Goal: Task Accomplishment & Management: Use online tool/utility

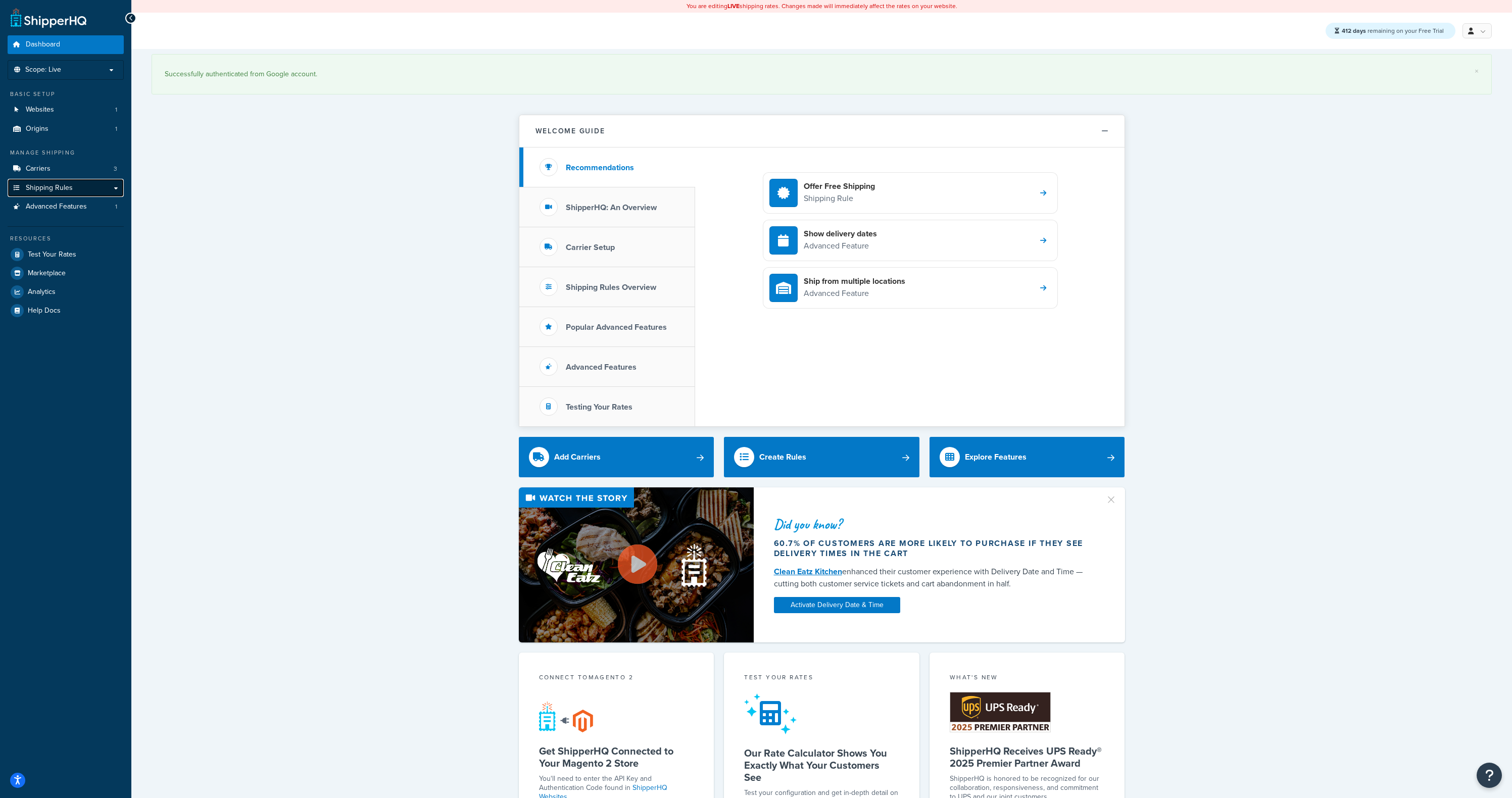
click at [65, 191] on span "Shipping Rules" at bounding box center [50, 188] width 47 height 8
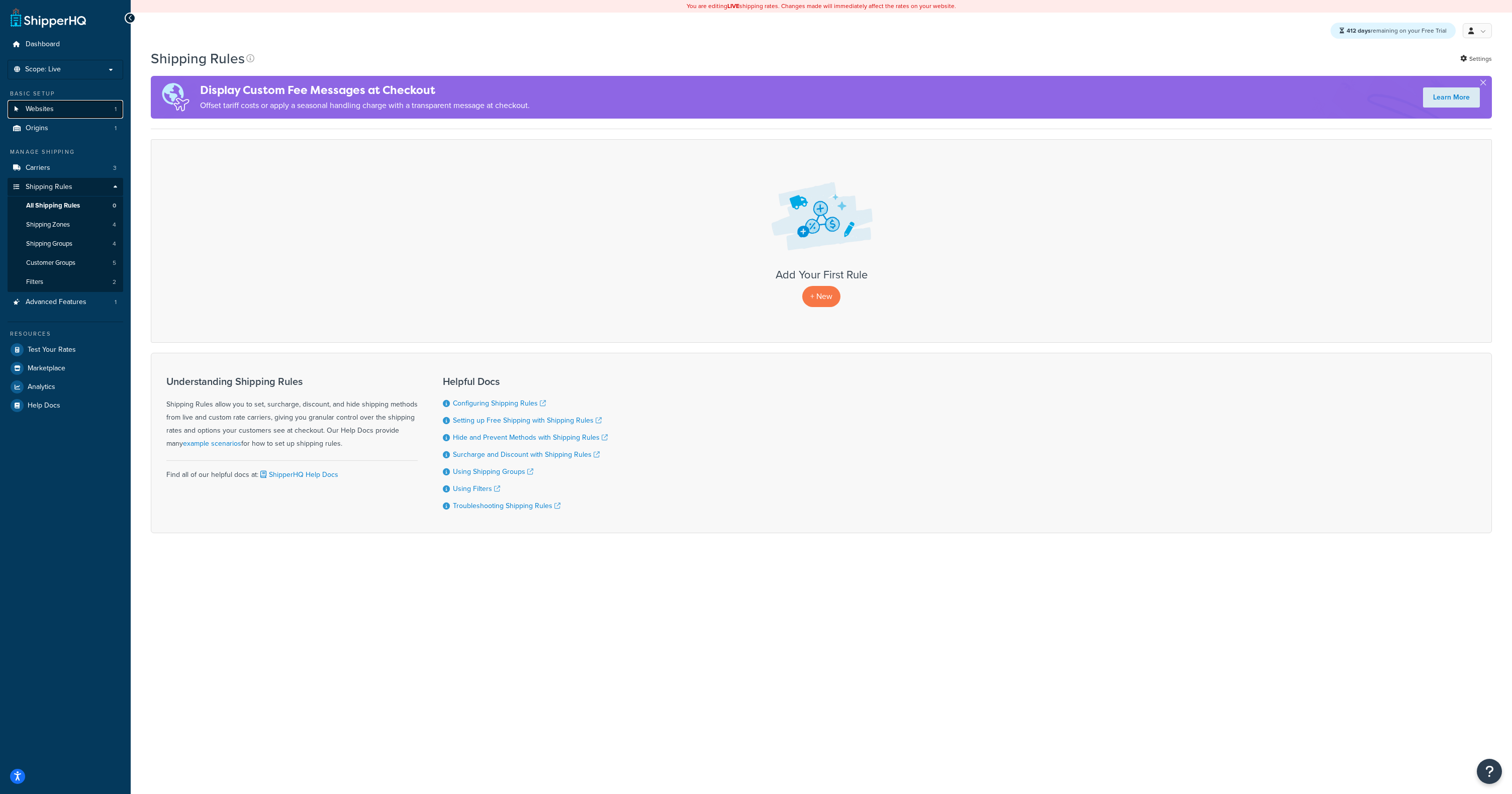
drag, startPoint x: 59, startPoint y: 110, endPoint x: 70, endPoint y: 110, distance: 11.0
click at [59, 109] on link "Websites 1" at bounding box center [65, 109] width 116 height 18
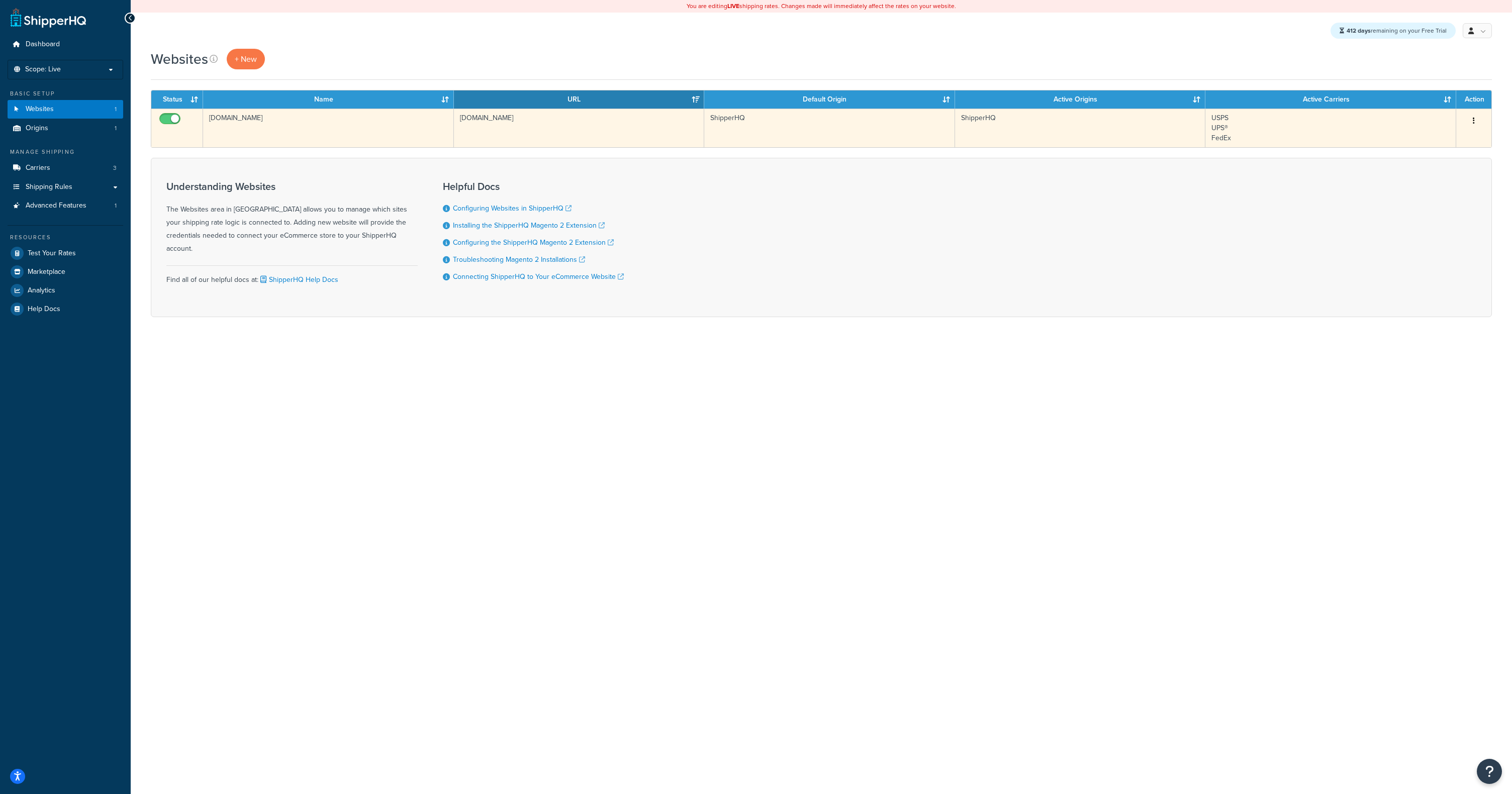
click at [252, 123] on td "shipperhq.com" at bounding box center [328, 128] width 251 height 39
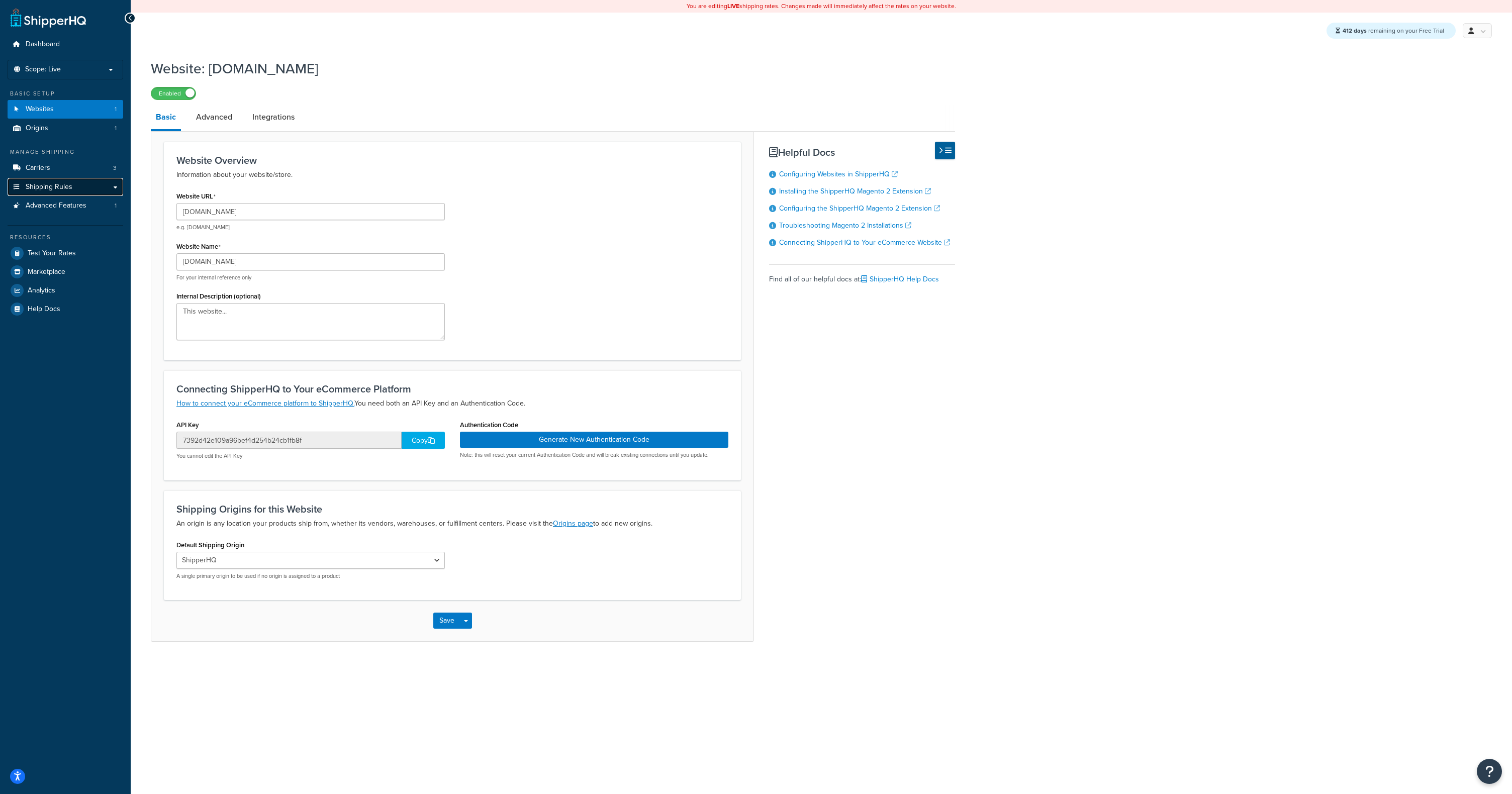
click at [115, 187] on link "Shipping Rules" at bounding box center [65, 187] width 116 height 18
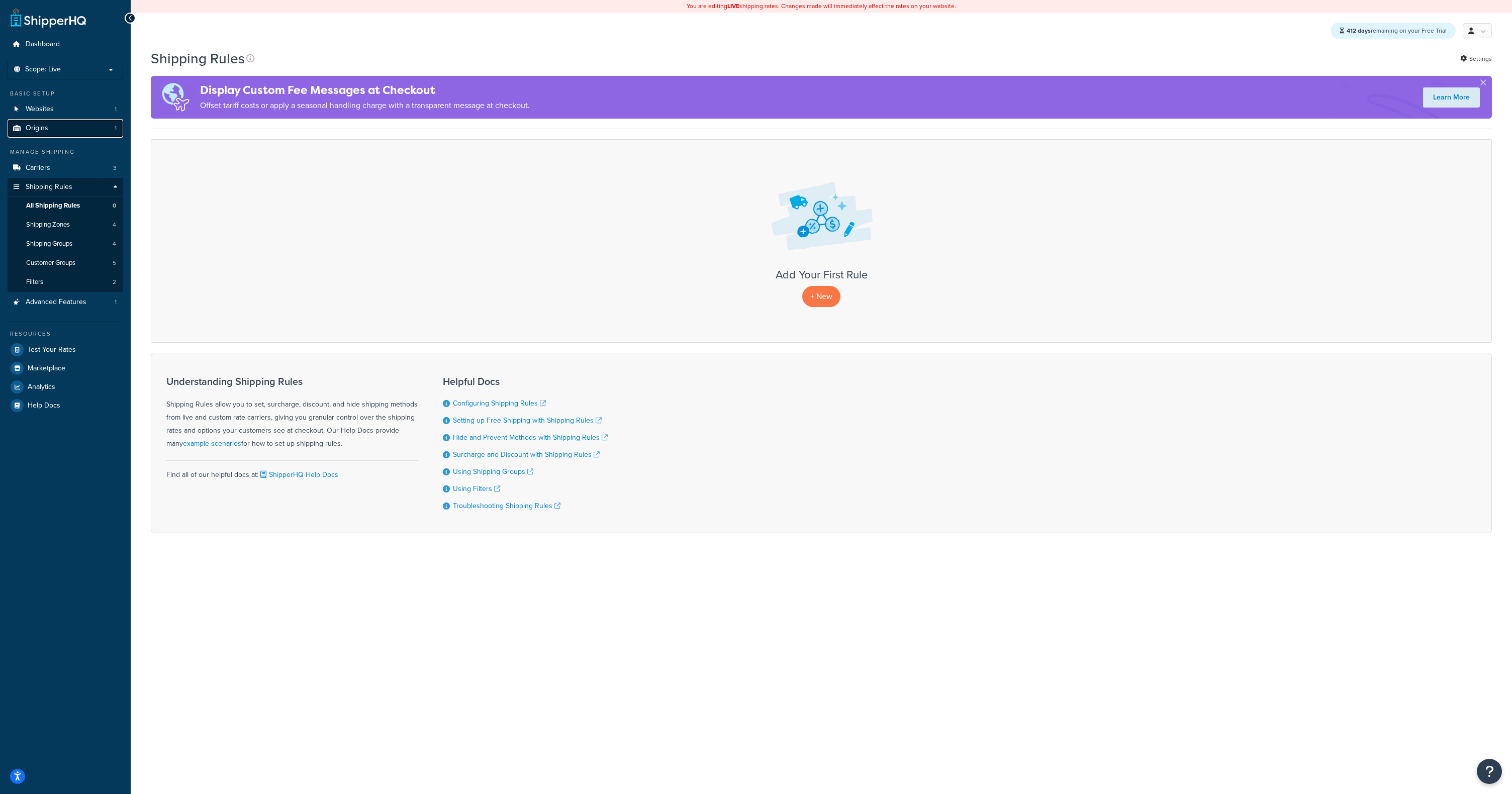
click at [59, 127] on link "Origins 1" at bounding box center [65, 128] width 116 height 18
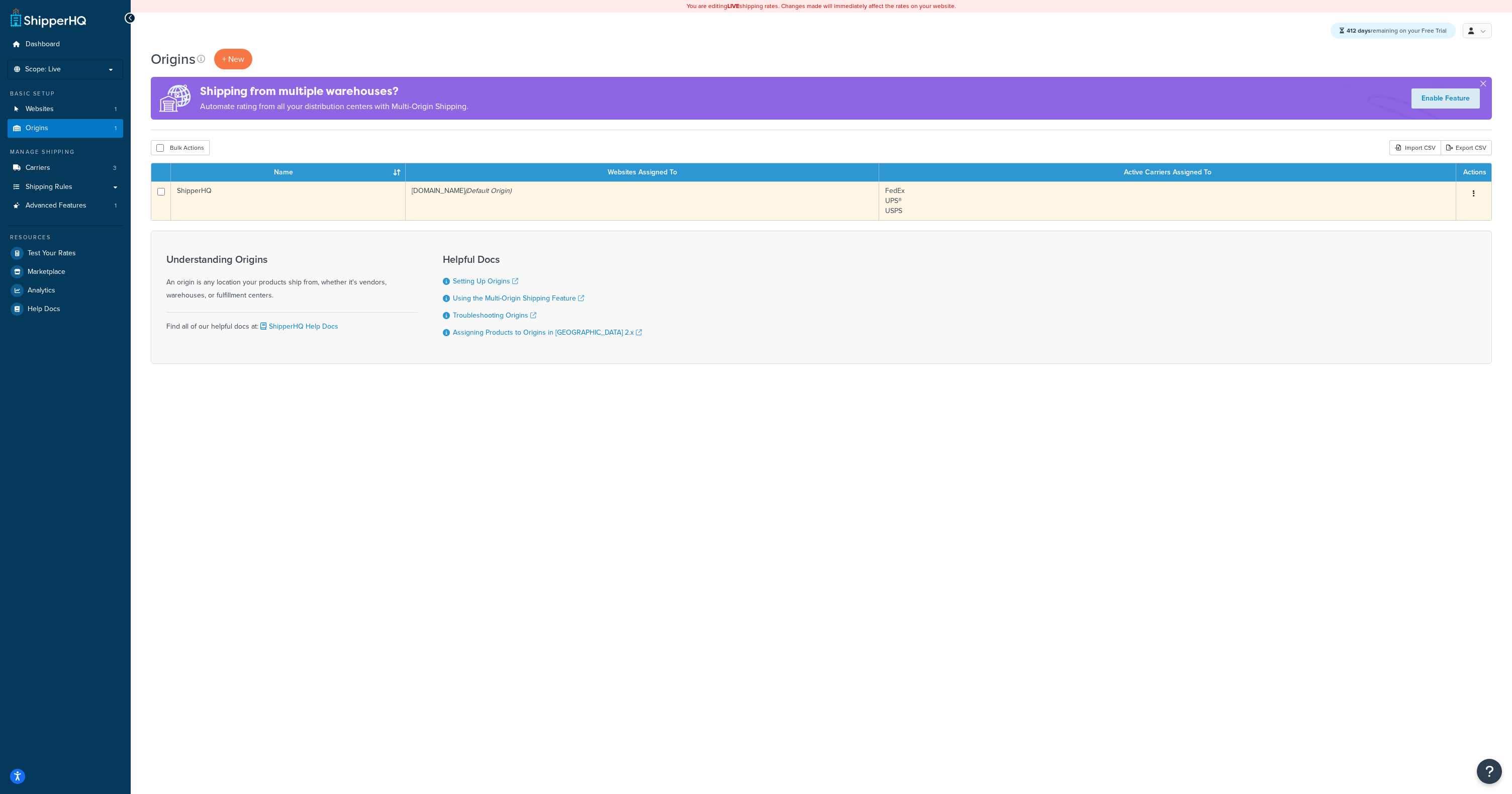
click at [370, 207] on td "ShipperHQ" at bounding box center [288, 201] width 235 height 39
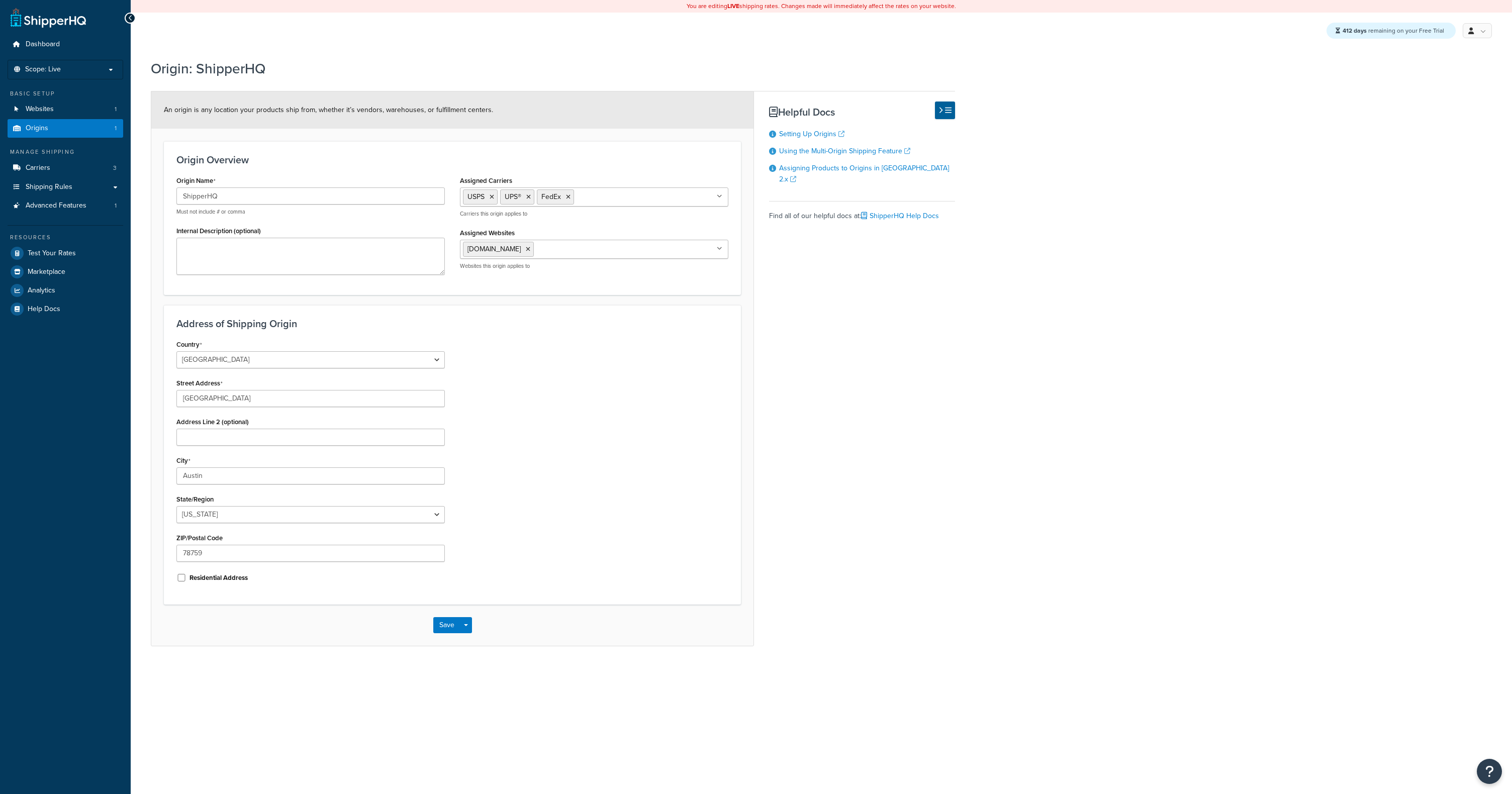
select select "43"
click at [846, 361] on div "An origin is any location your products ship from, whether it’s vendors, wareho…" at bounding box center [553, 369] width 804 height 555
click at [68, 108] on link "Websites 1" at bounding box center [65, 109] width 116 height 18
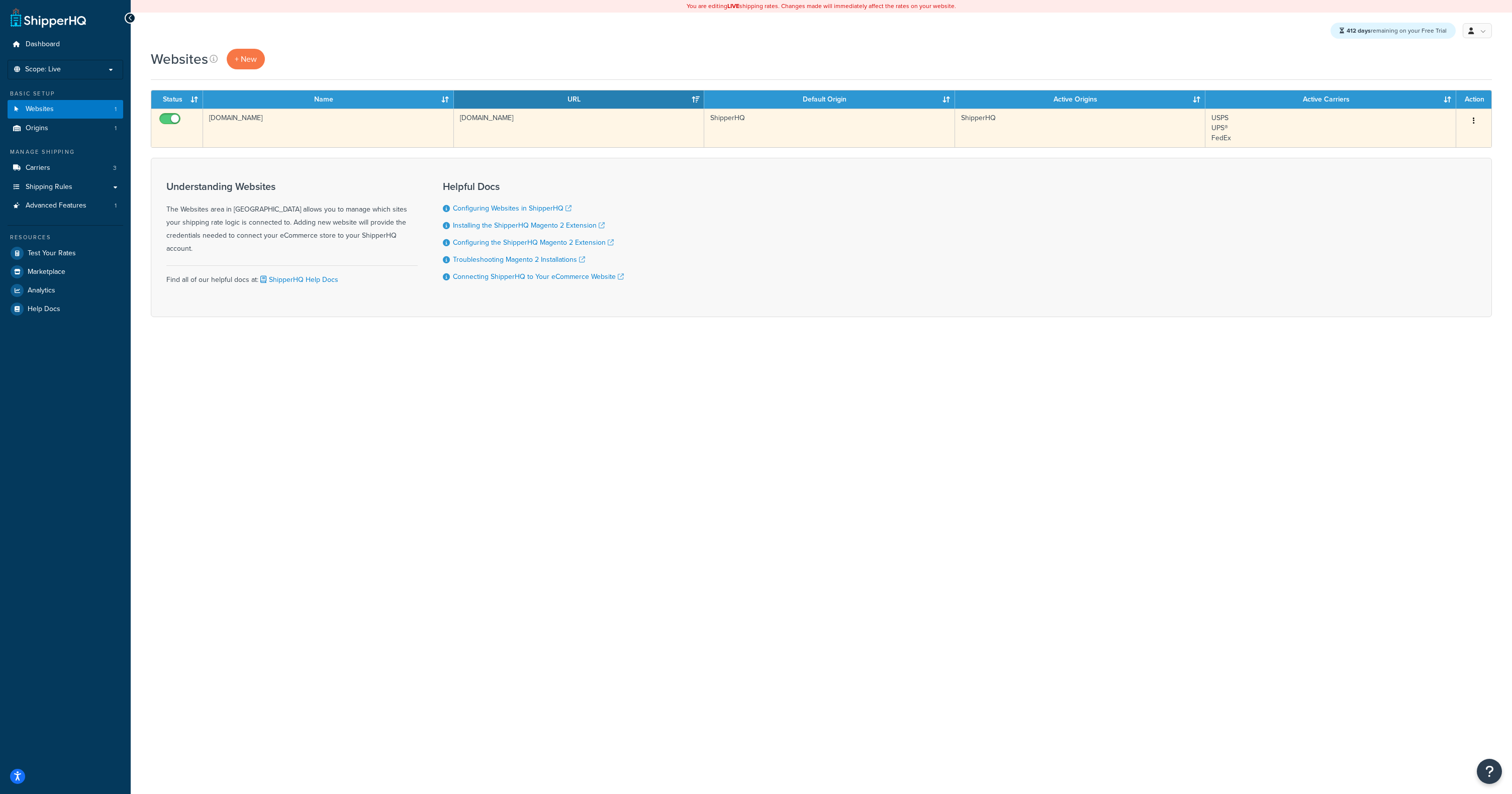
click at [298, 138] on td "[DOMAIN_NAME]" at bounding box center [328, 128] width 251 height 39
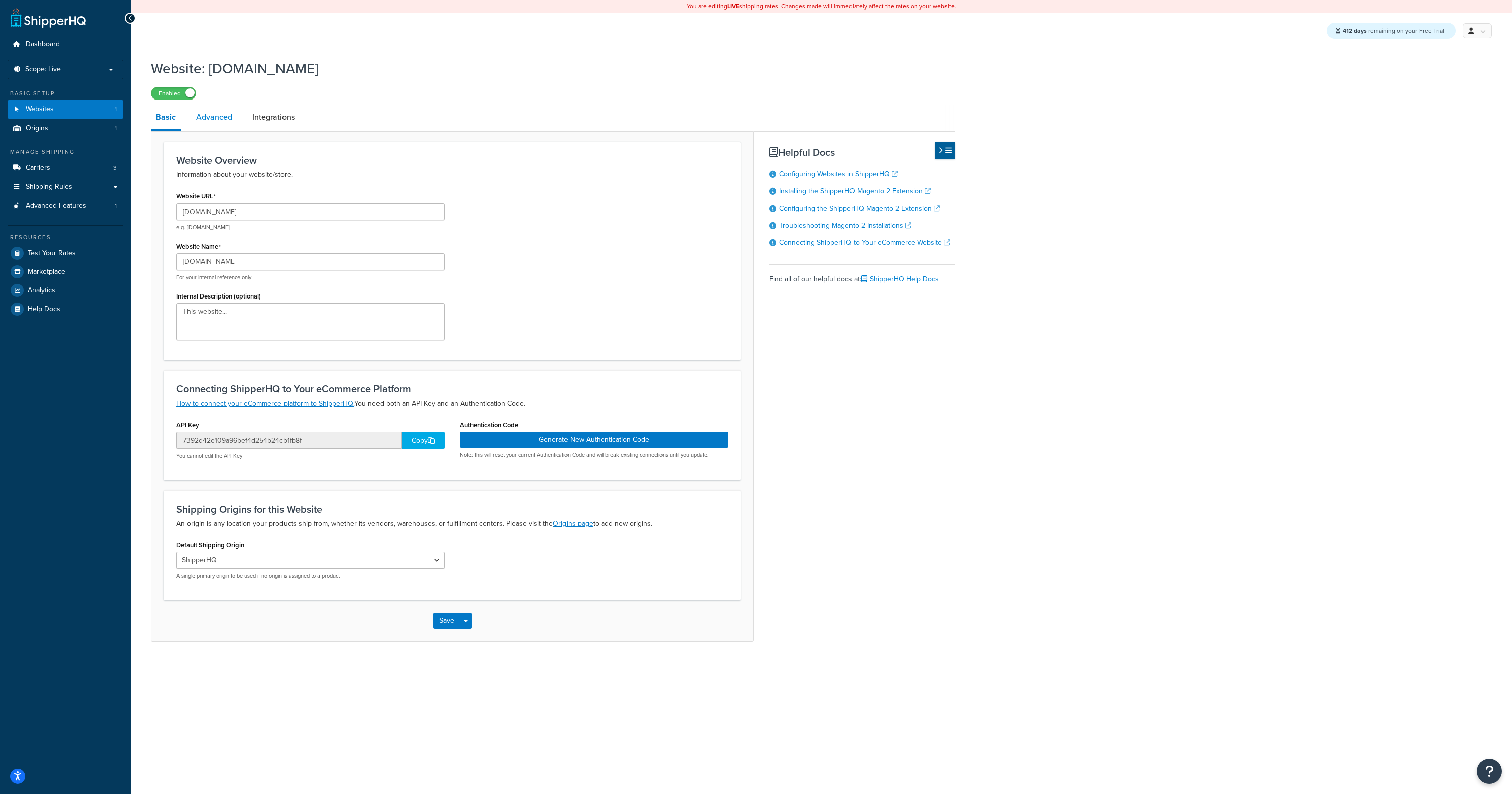
click at [215, 119] on link "Advanced" at bounding box center [214, 117] width 46 height 24
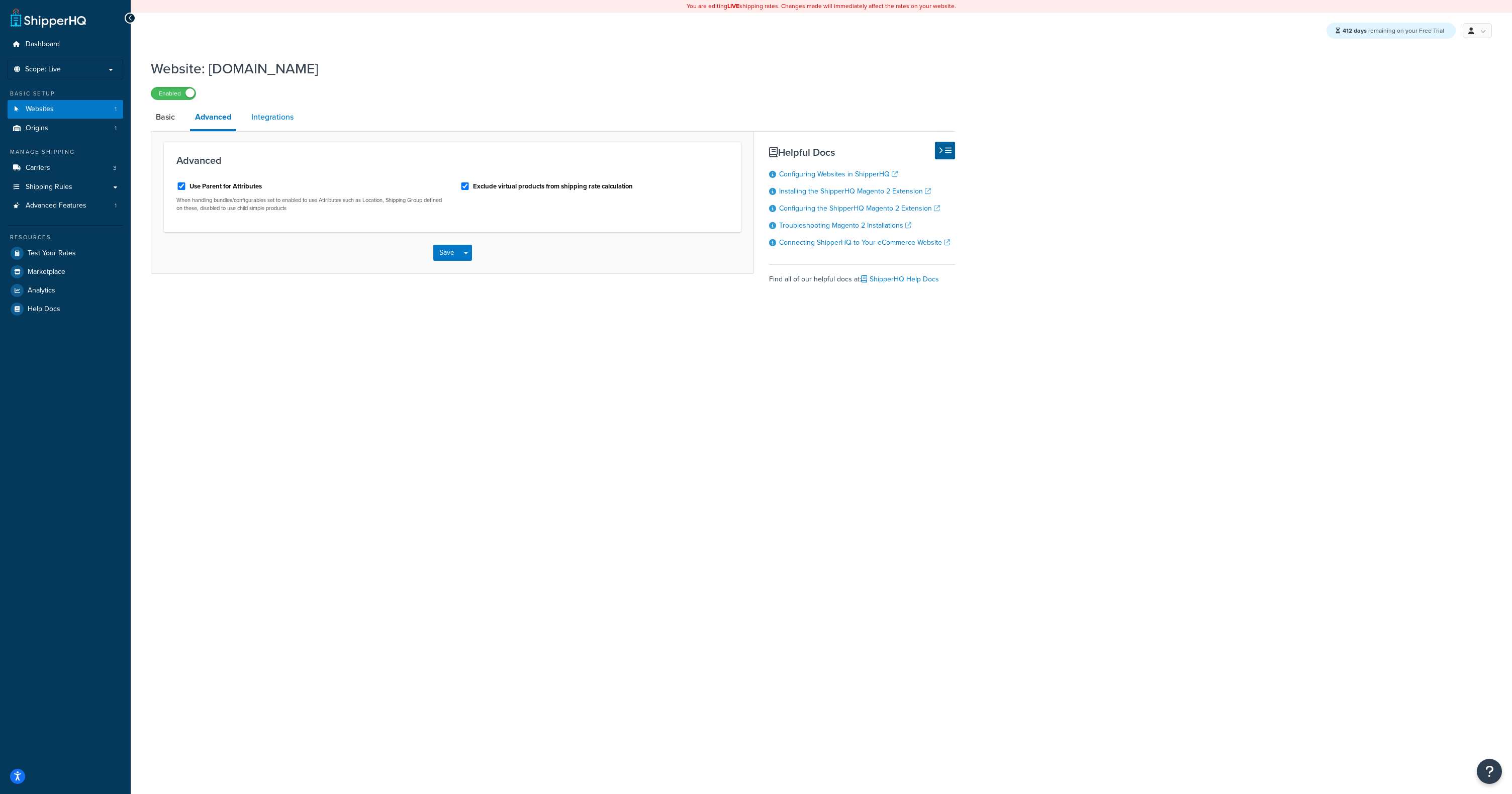
click at [268, 115] on link "Integrations" at bounding box center [272, 117] width 52 height 24
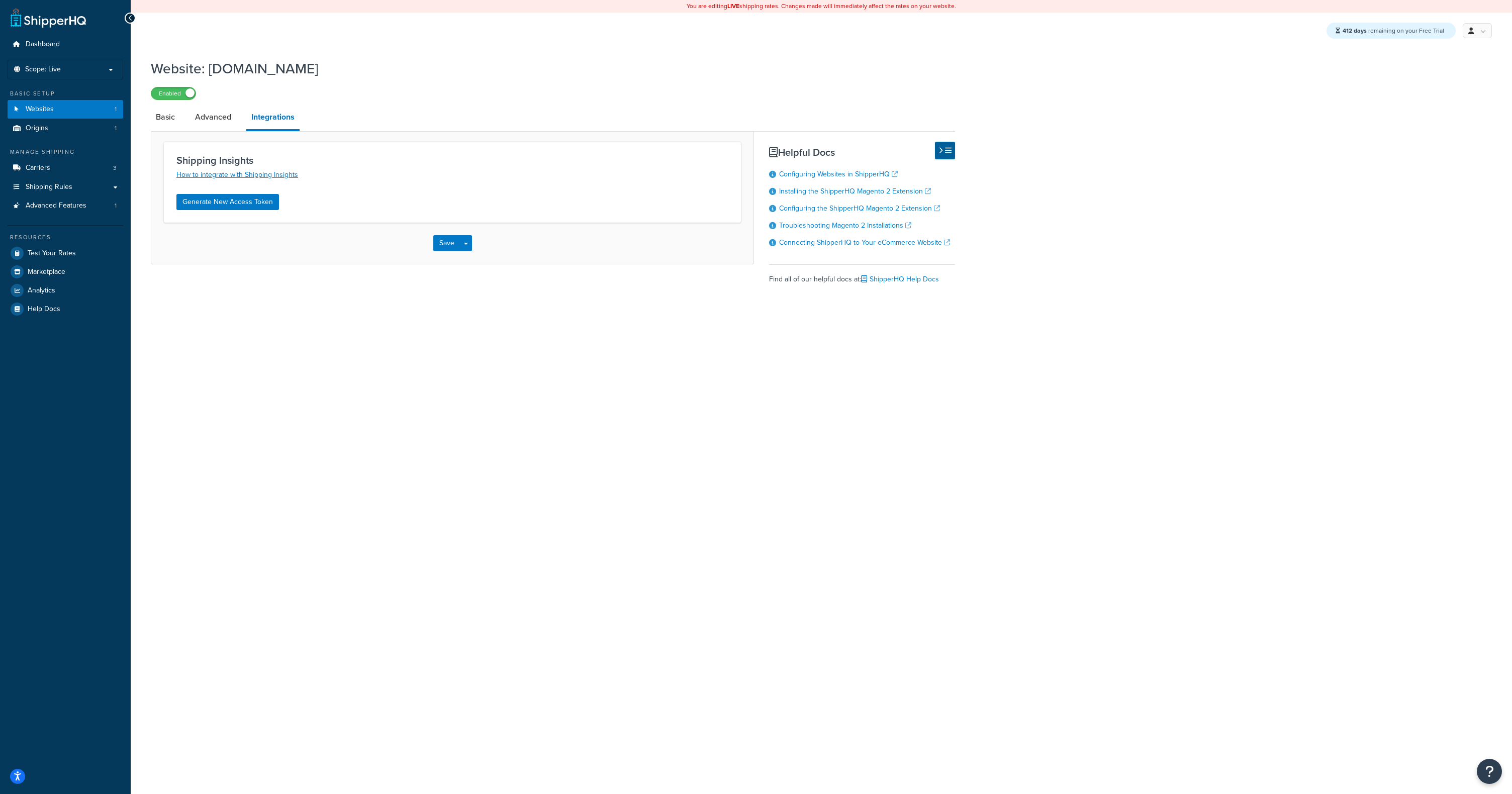
click at [366, 84] on div "Website: shipperhq.com Enabled" at bounding box center [553, 77] width 804 height 46
click at [65, 167] on link "Carriers 3" at bounding box center [65, 168] width 116 height 18
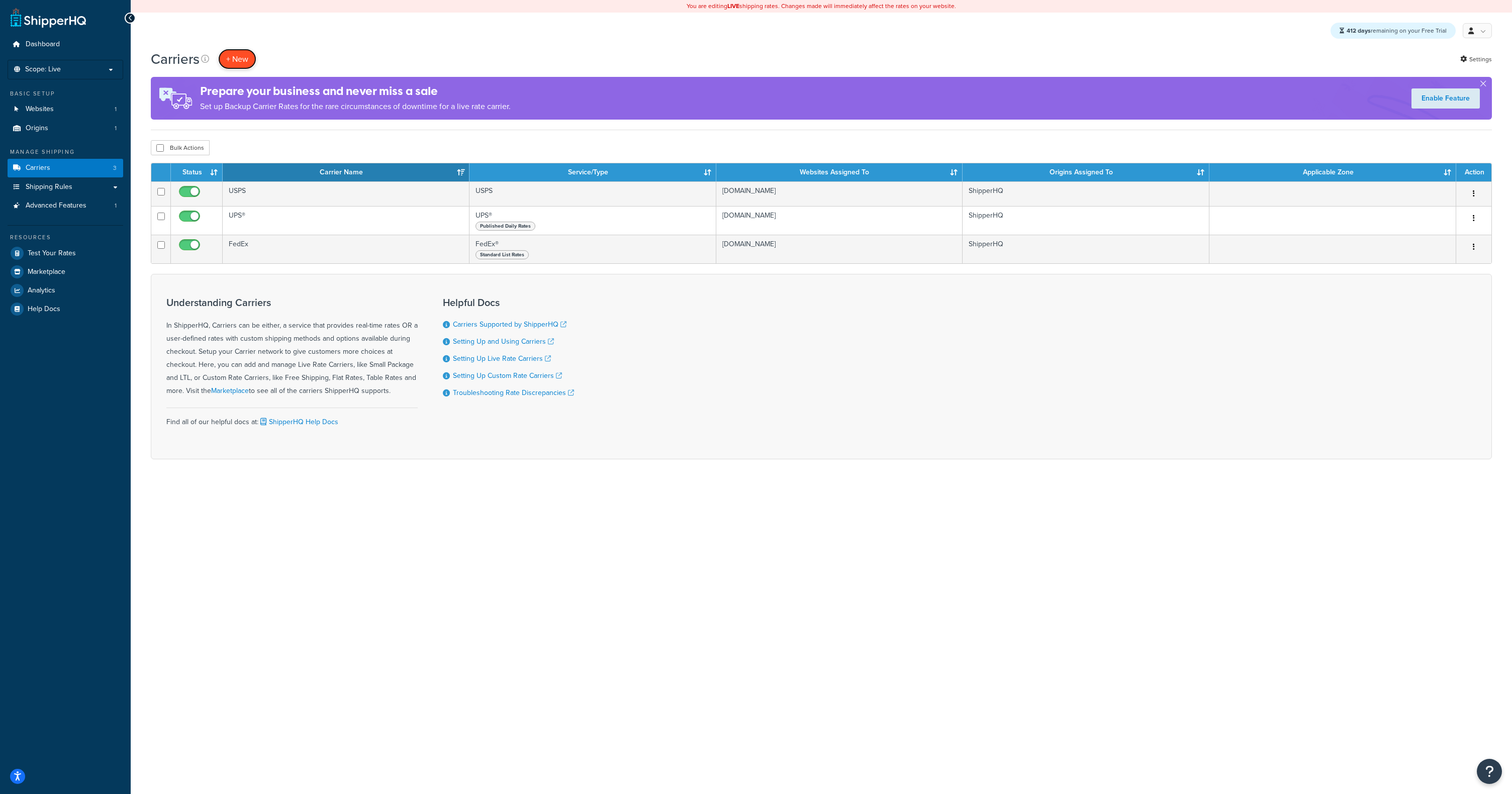
click at [236, 59] on button "+ New" at bounding box center [237, 59] width 38 height 21
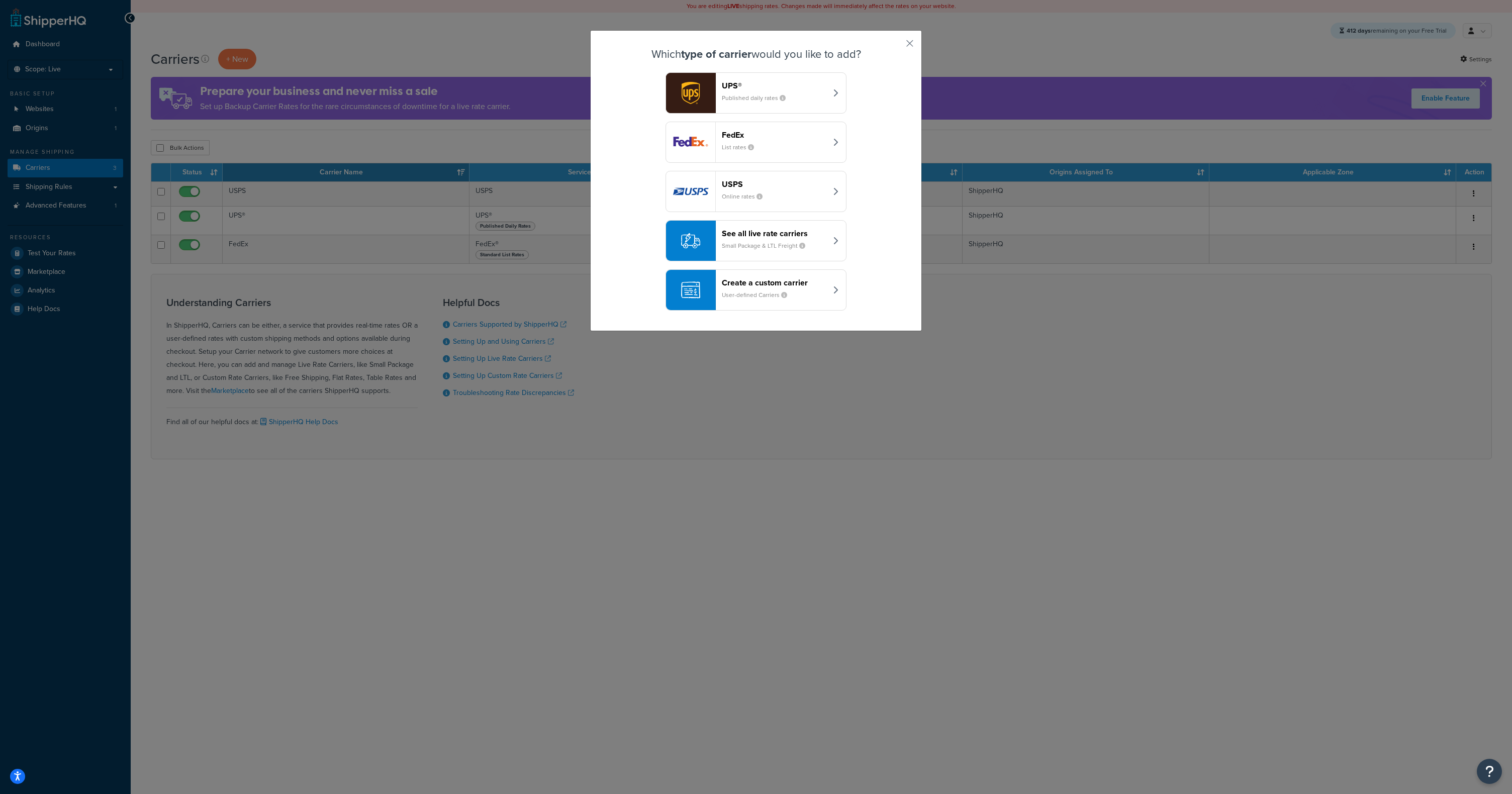
click at [755, 289] on div "Create a custom carrier User-defined Carriers" at bounding box center [775, 290] width 105 height 24
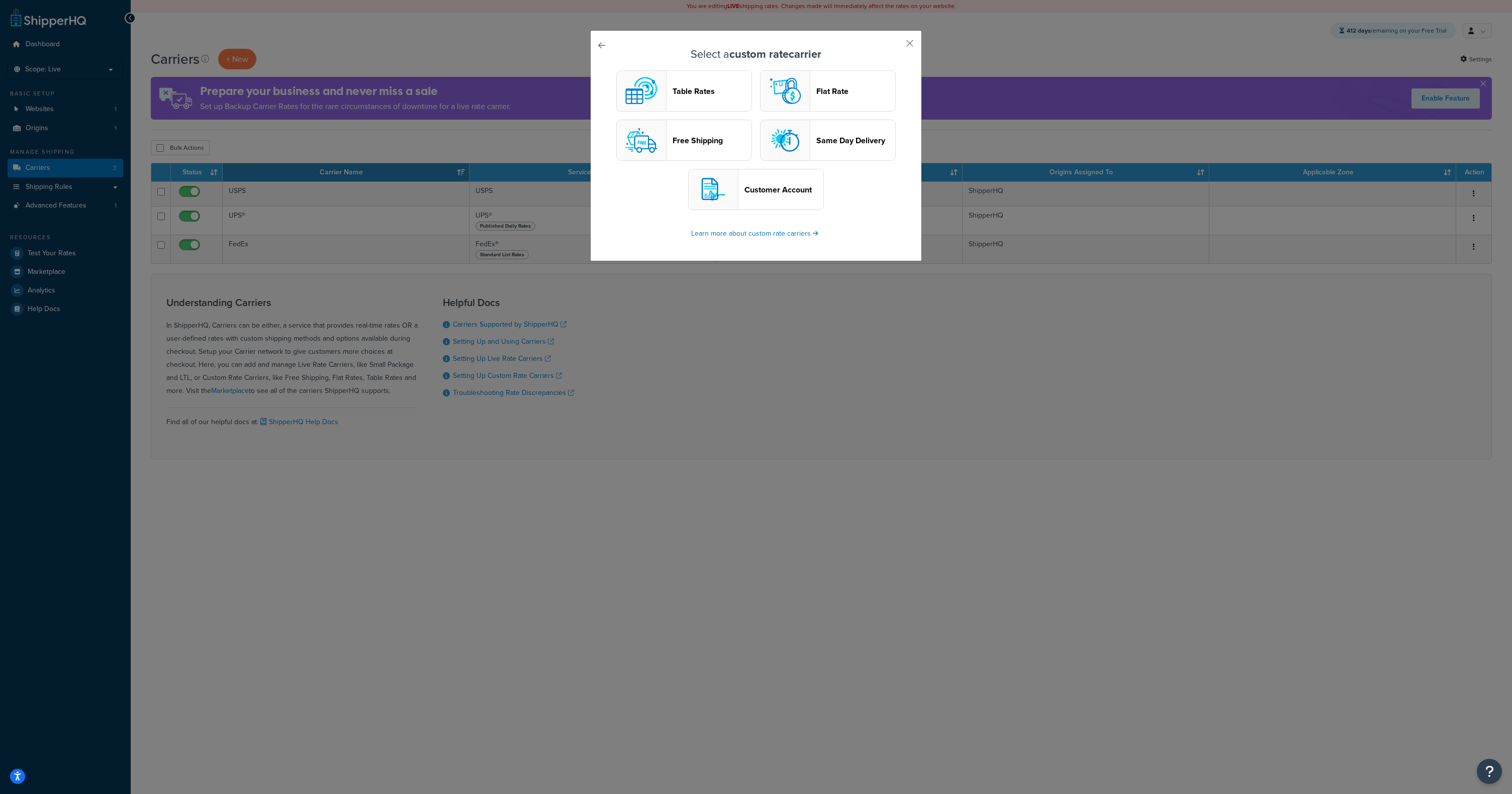
click at [685, 103] on button "Table Rates" at bounding box center [684, 91] width 136 height 41
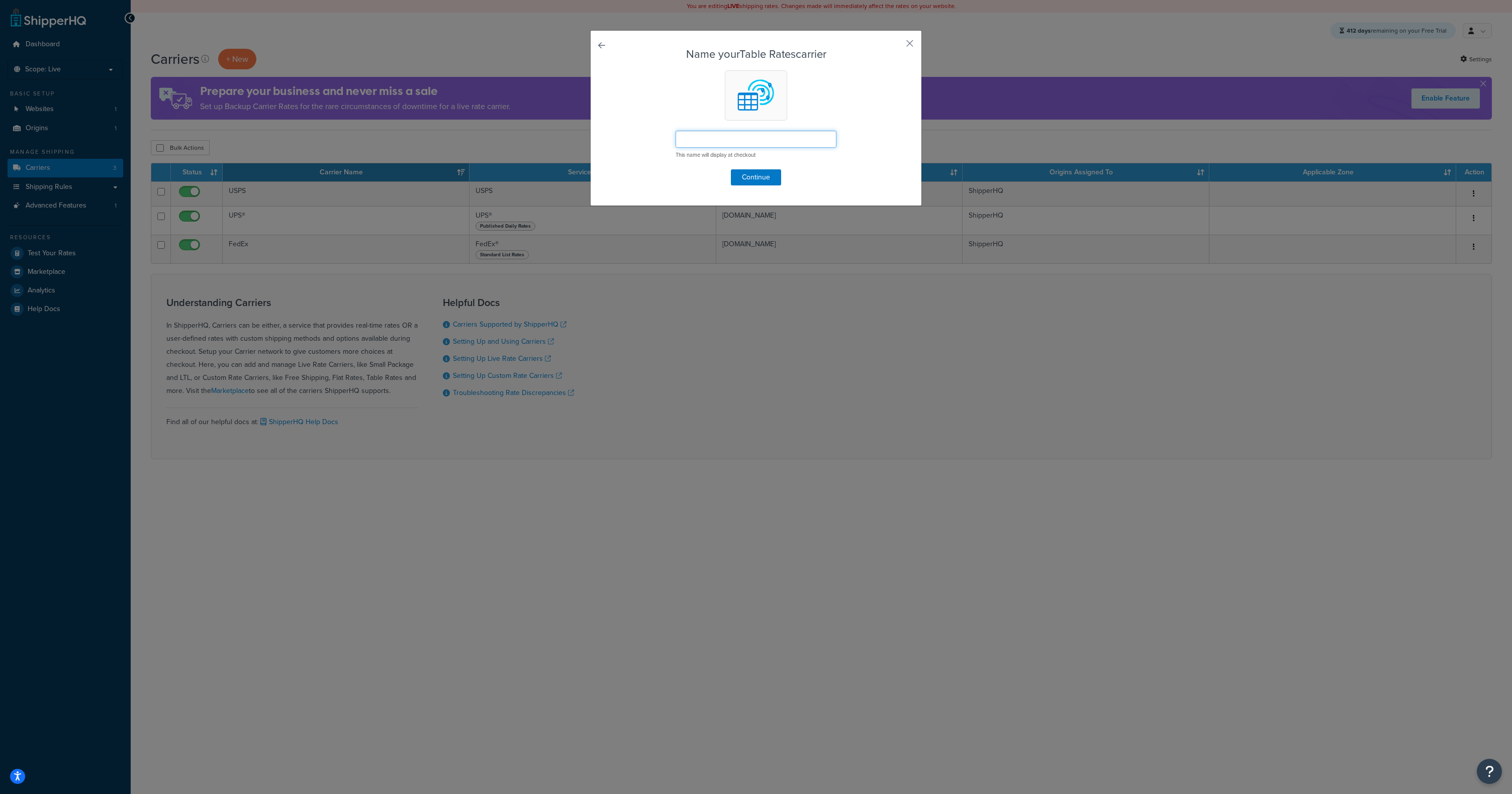
click at [730, 141] on input "text" at bounding box center [756, 139] width 161 height 17
type input "test"
drag, startPoint x: 753, startPoint y: 179, endPoint x: 760, endPoint y: 181, distance: 7.3
click at [753, 179] on button "Continue" at bounding box center [756, 177] width 50 height 16
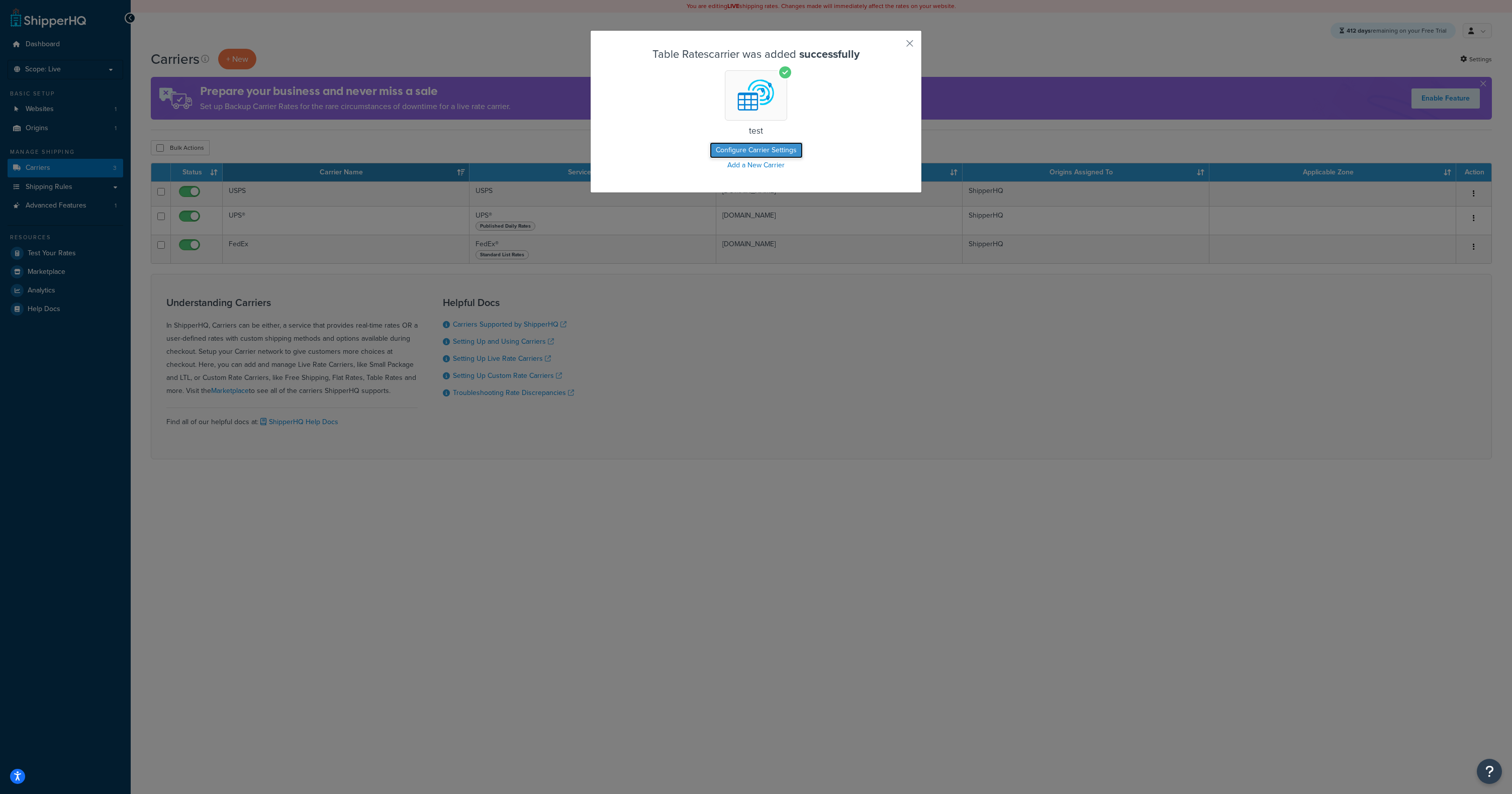
click at [766, 148] on button "Configure Carrier Settings" at bounding box center [756, 150] width 93 height 16
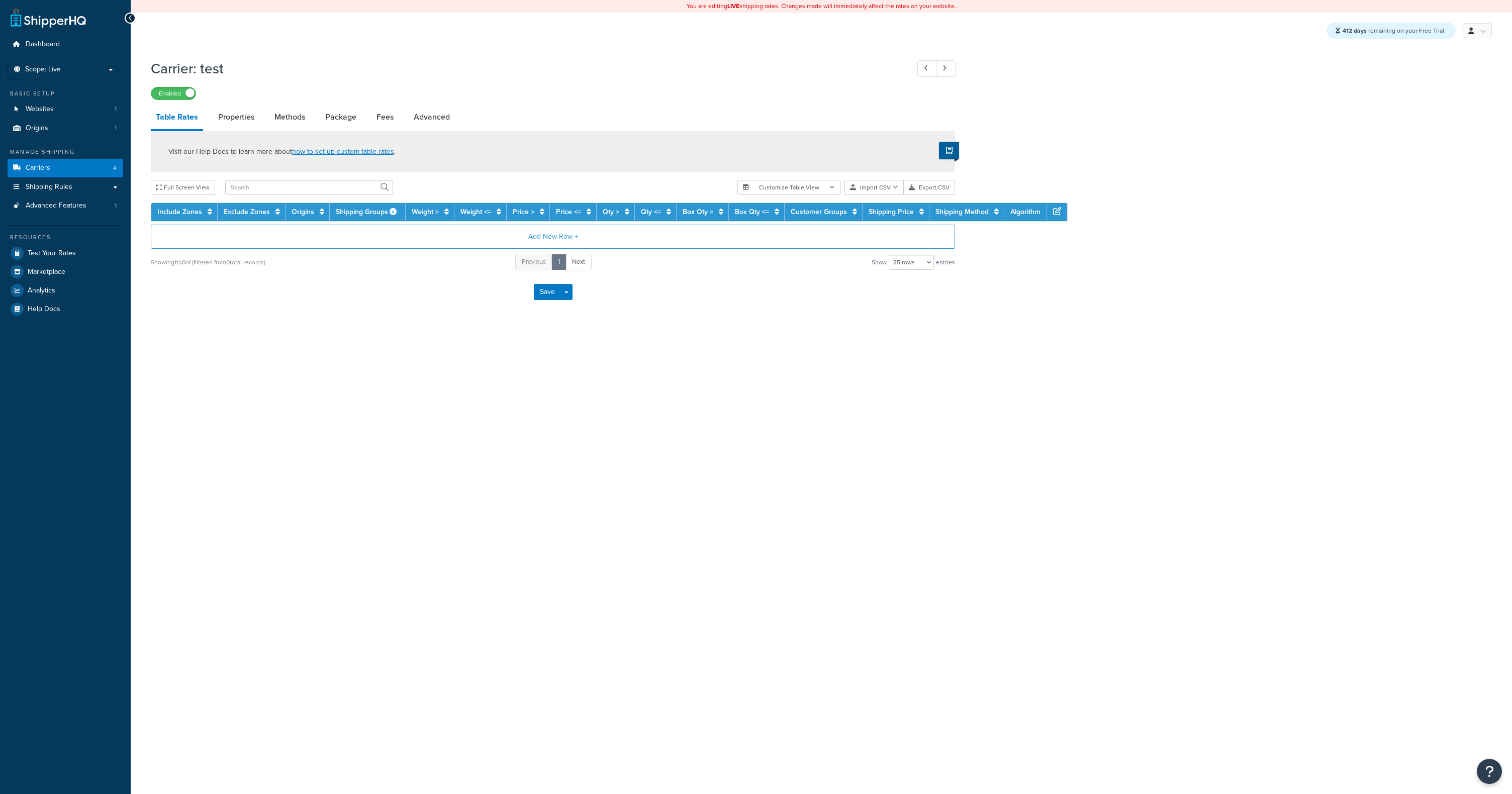
select select "25"
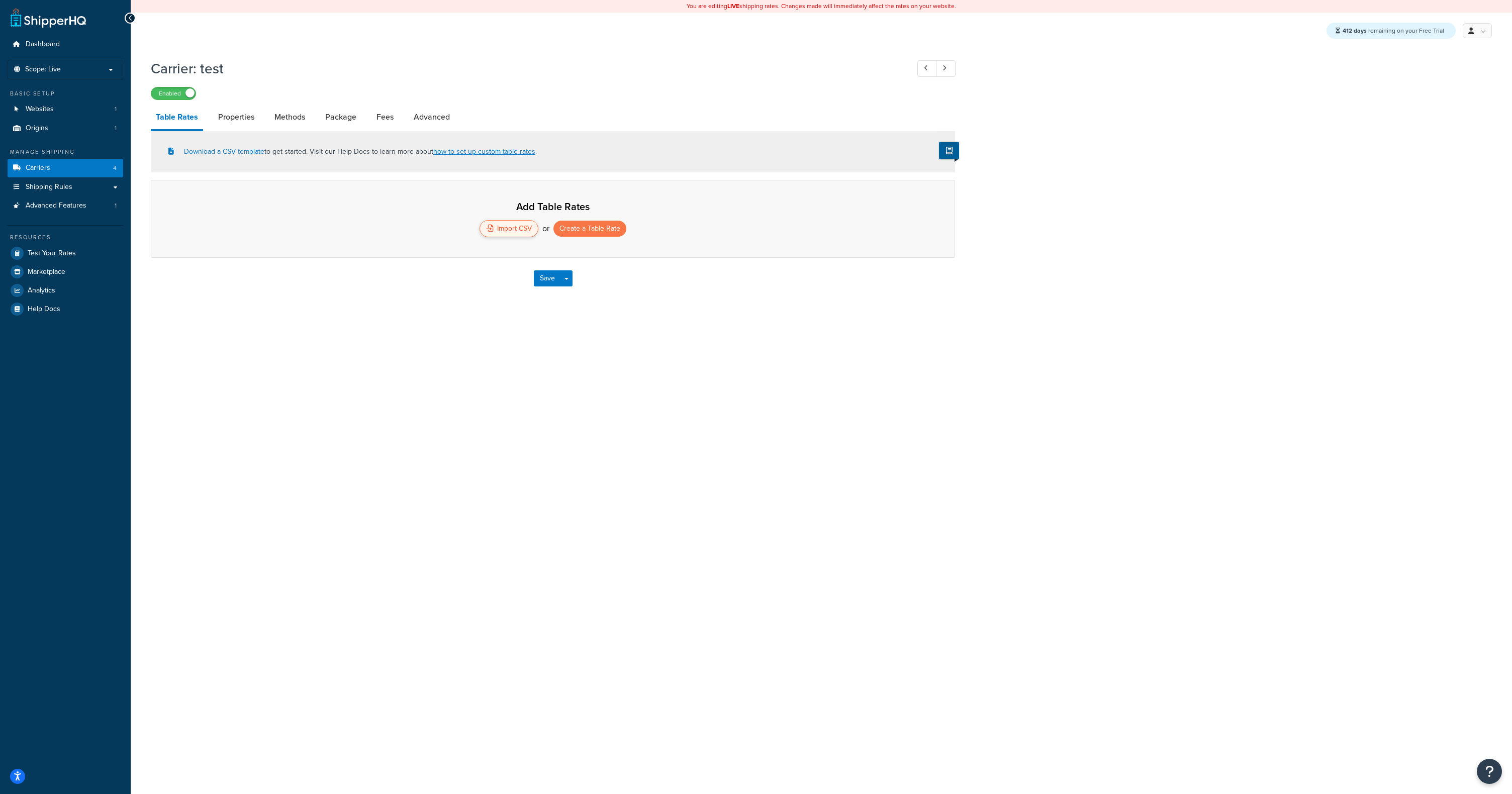
click at [510, 229] on div "Import CSV" at bounding box center [509, 229] width 59 height 17
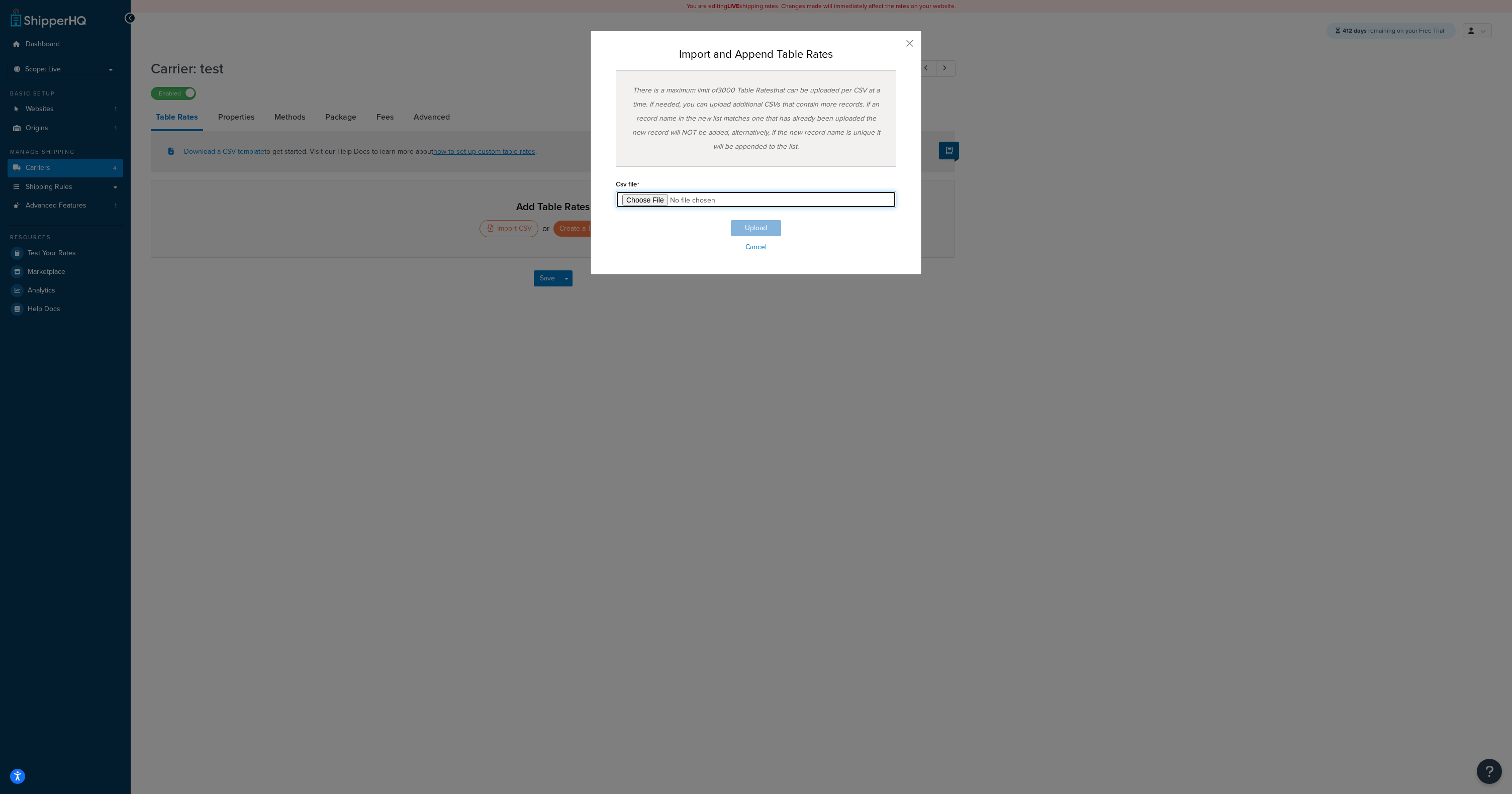
click at [631, 198] on input "file" at bounding box center [756, 199] width 281 height 17
click at [625, 256] on div "Import and Append Table Rates There is a maximum limit of 3000 Table Rates that…" at bounding box center [756, 153] width 331 height 245
drag, startPoint x: 693, startPoint y: 397, endPoint x: 689, endPoint y: 388, distance: 9.8
click at [693, 397] on div "Import and Append Table Rates There is a maximum limit of 3000 Table Rates that…" at bounding box center [756, 397] width 1512 height 794
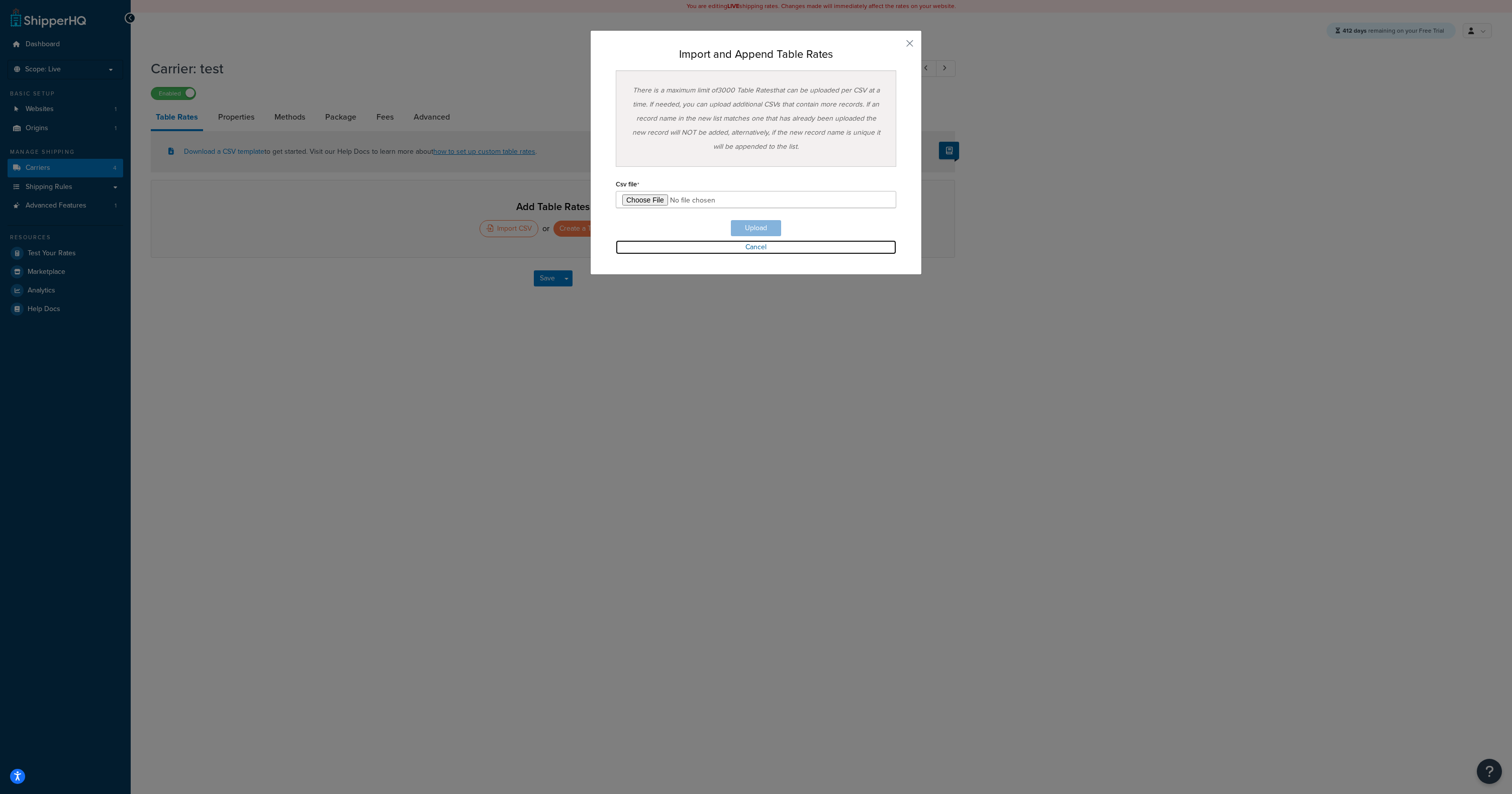
click at [757, 249] on link "Cancel" at bounding box center [756, 247] width 281 height 14
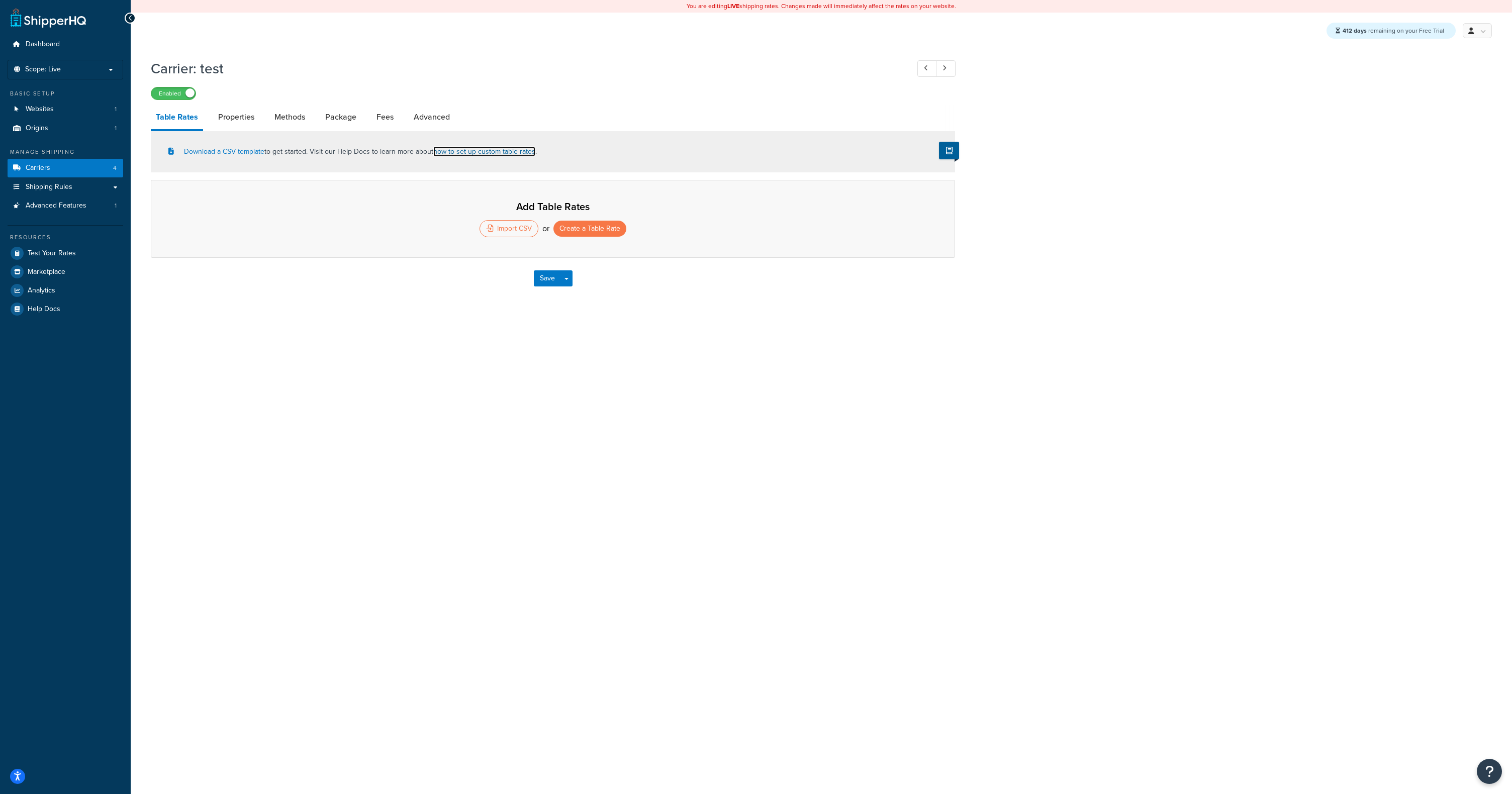
click at [515, 149] on link "how to set up custom table rates" at bounding box center [484, 151] width 102 height 11
click at [252, 153] on link "Download a CSV template" at bounding box center [217, 151] width 96 height 11
click at [530, 233] on div "Import CSV" at bounding box center [509, 229] width 59 height 17
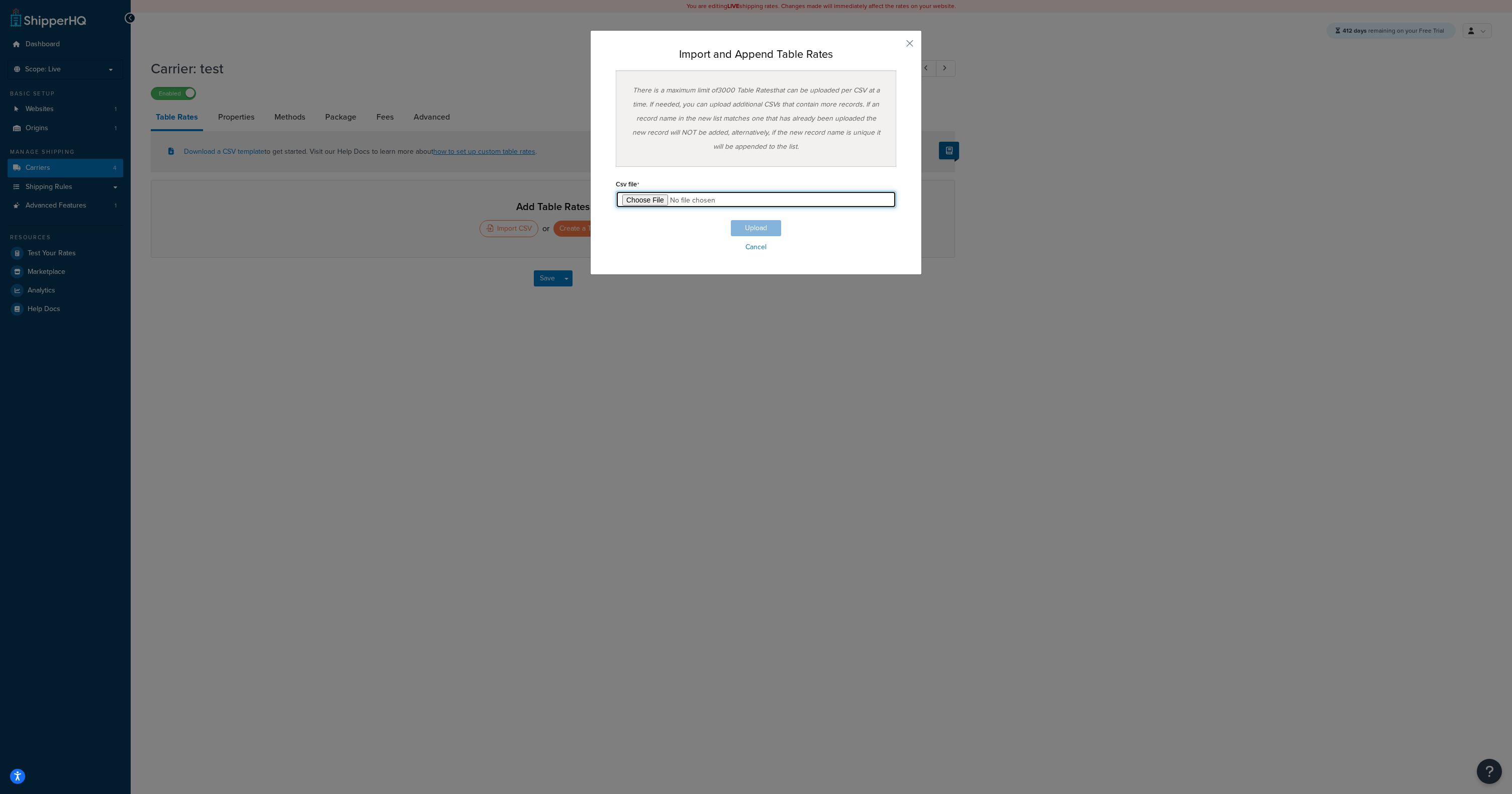
click at [641, 201] on input "file" at bounding box center [756, 199] width 281 height 17
type input "C:\fakepath\TableRateExample (1).csv"
click at [753, 228] on button "Upload" at bounding box center [756, 228] width 50 height 16
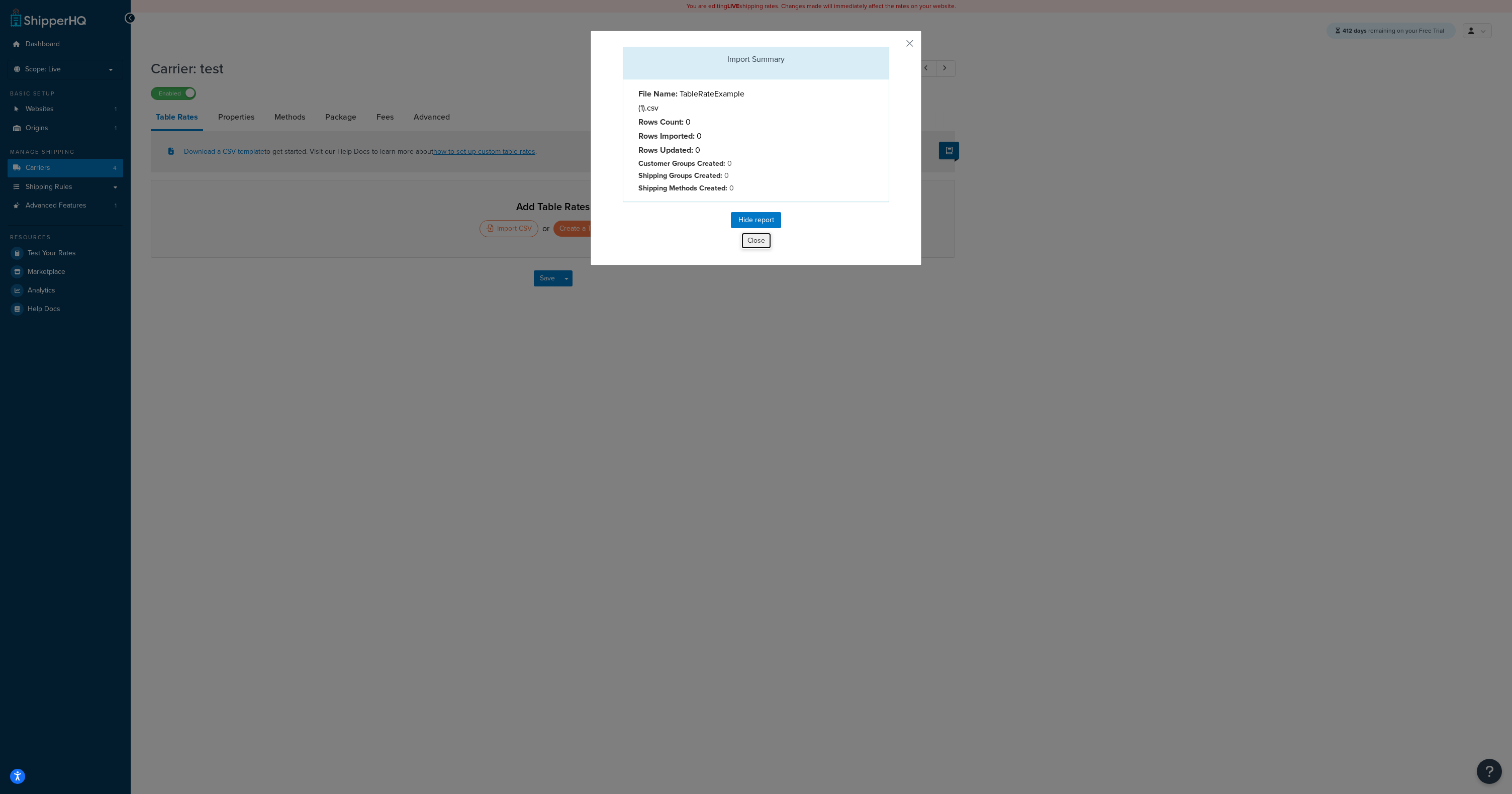
click at [753, 243] on button "Close" at bounding box center [756, 241] width 30 height 17
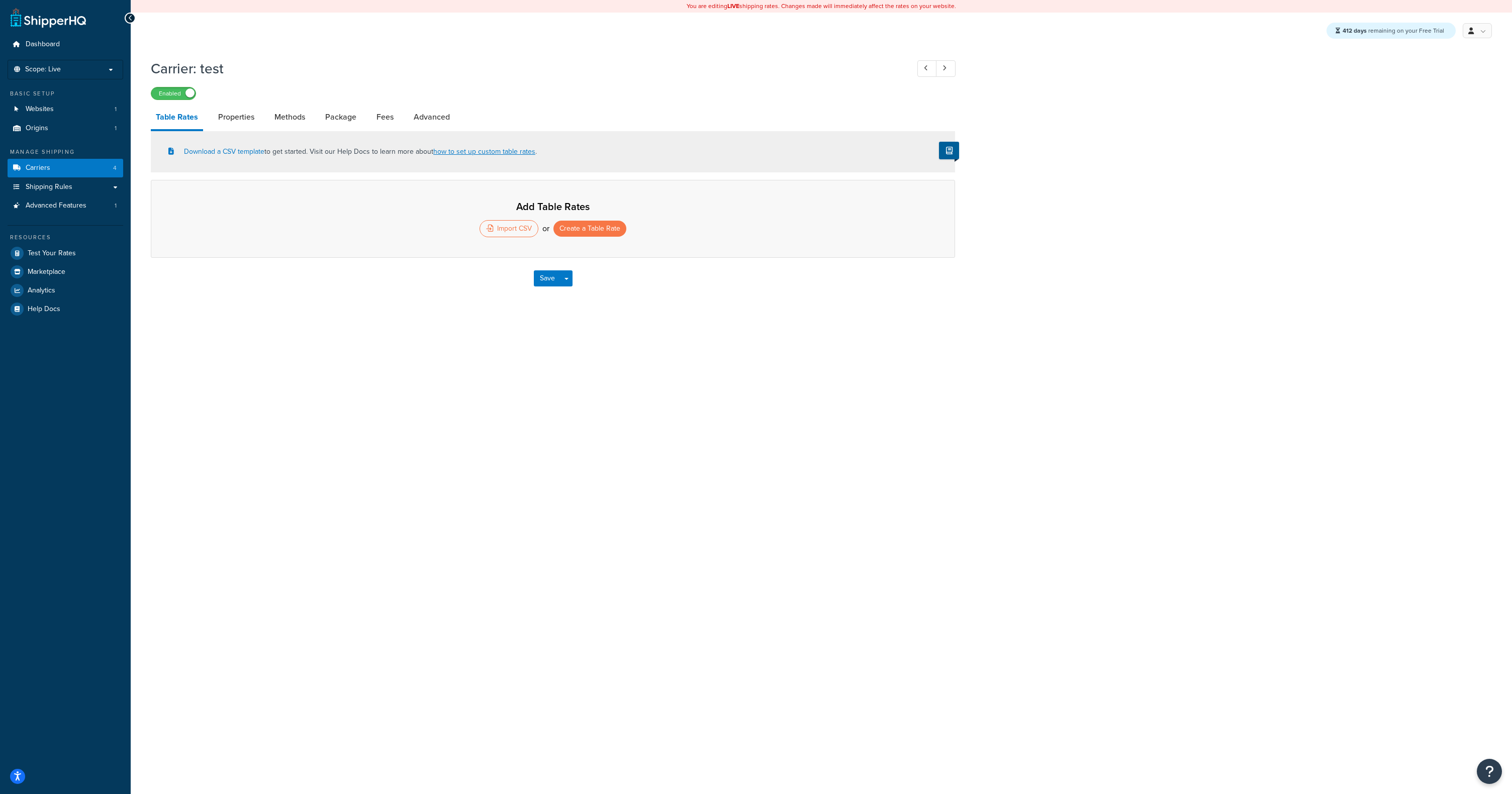
click at [677, 372] on div "You are editing LIVE shipping rates. Changes made will immediately affect the r…" at bounding box center [821, 397] width 1381 height 794
click at [403, 292] on div "Save Save Dropdown Save and Edit" at bounding box center [553, 278] width 804 height 41
click at [249, 77] on h1 "Carrier: test" at bounding box center [525, 68] width 748 height 20
click at [515, 229] on div "Import CSV" at bounding box center [509, 229] width 59 height 17
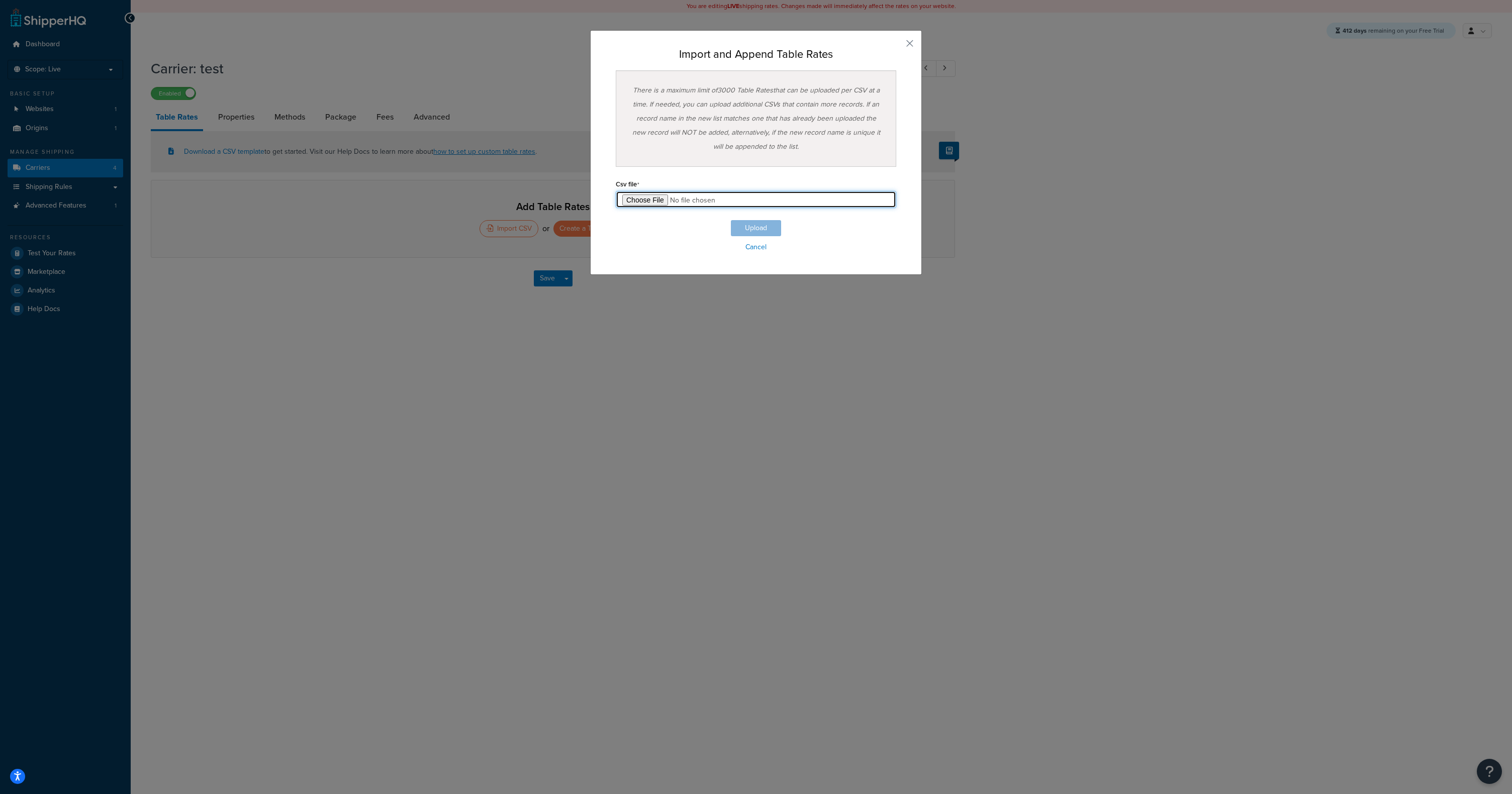
click at [650, 200] on input "file" at bounding box center [756, 199] width 281 height 17
type input "C:\fakepath\TableRateExample.csv"
click at [744, 226] on button "Upload" at bounding box center [756, 228] width 50 height 16
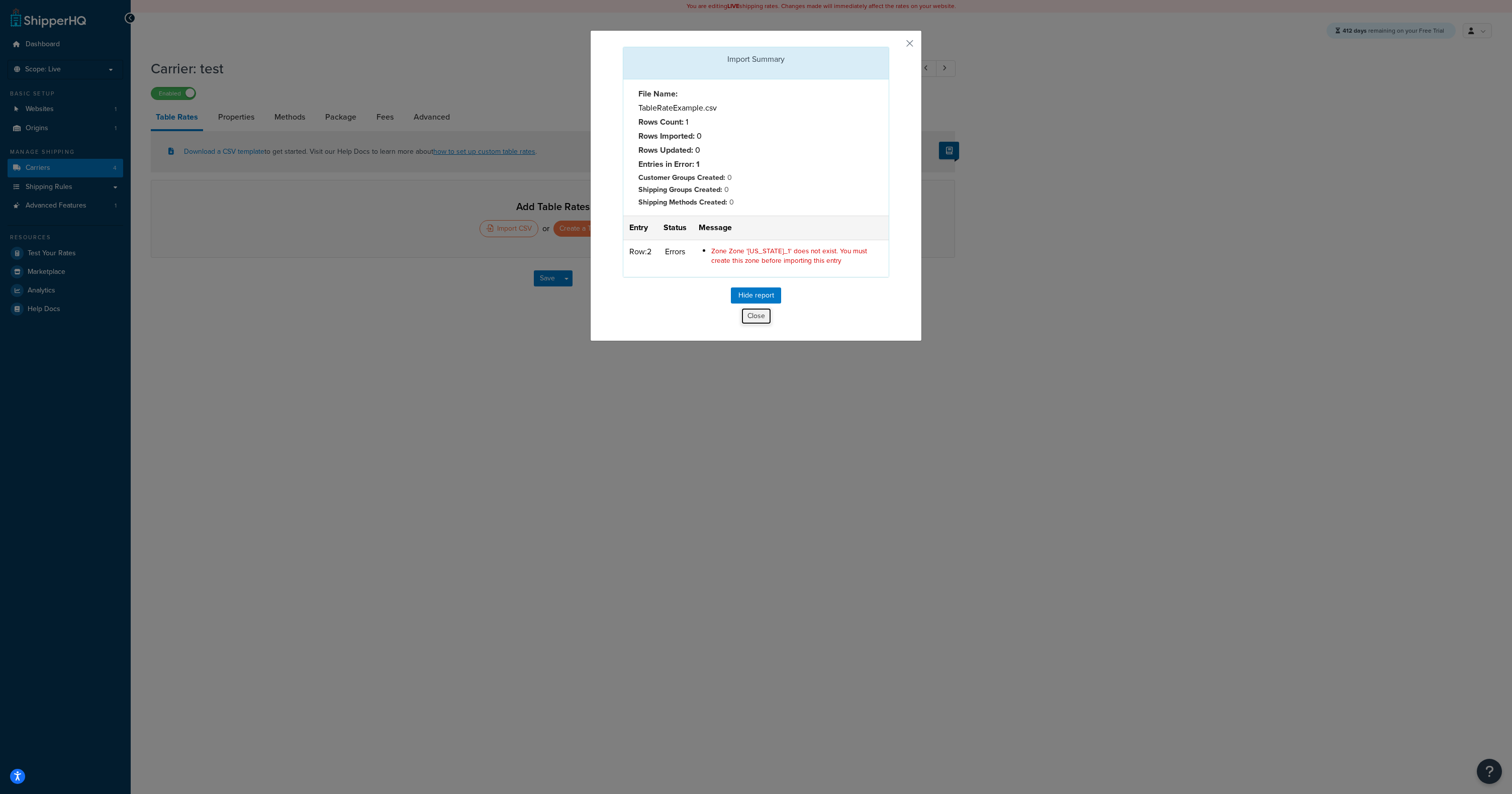
click at [753, 319] on button "Close" at bounding box center [756, 316] width 30 height 17
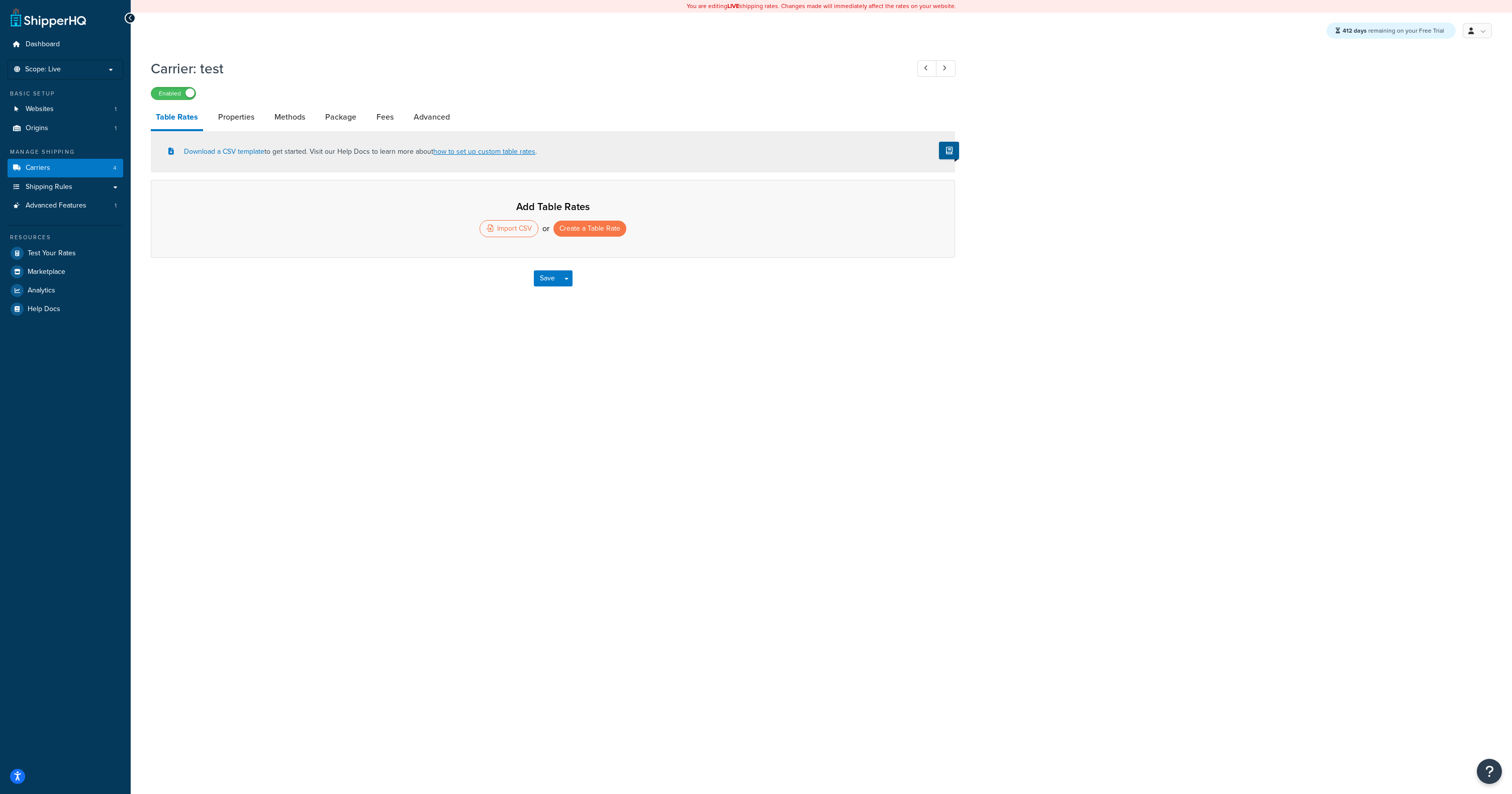
click at [393, 315] on div "Carrier: test Enabled Table Rates Properties Methods Package Fees Advanced Down…" at bounding box center [821, 189] width 1381 height 270
click at [297, 84] on div "Carrier: test Enabled" at bounding box center [553, 77] width 804 height 46
click at [59, 133] on link "Origins 1" at bounding box center [65, 128] width 116 height 18
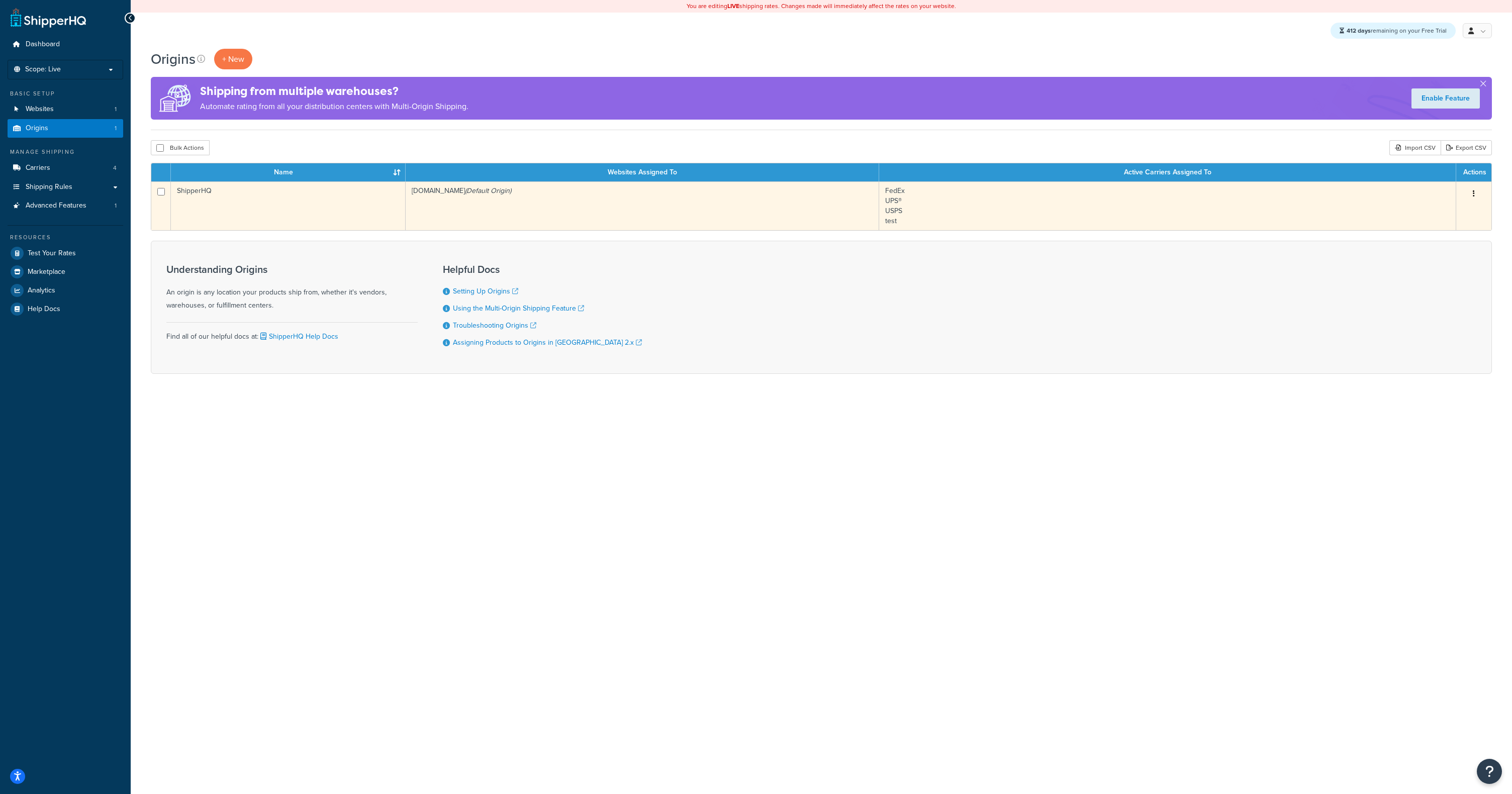
click at [226, 185] on td "ShipperHQ" at bounding box center [288, 206] width 235 height 49
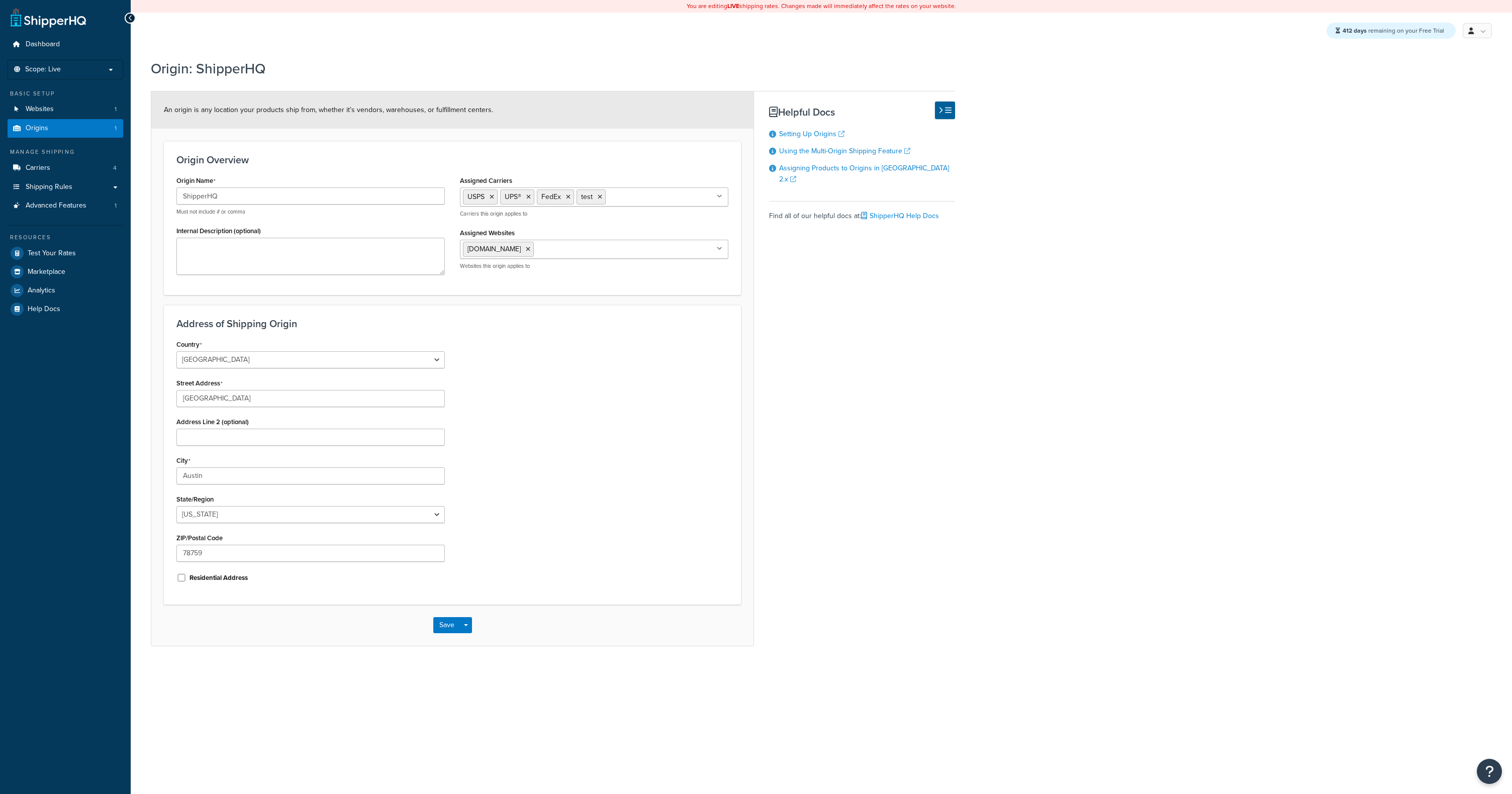
select select "43"
click at [901, 343] on div "An origin is any location your products ship from, whether it’s vendors, wareho…" at bounding box center [553, 369] width 804 height 555
click at [55, 114] on link "Websites 1" at bounding box center [65, 109] width 116 height 18
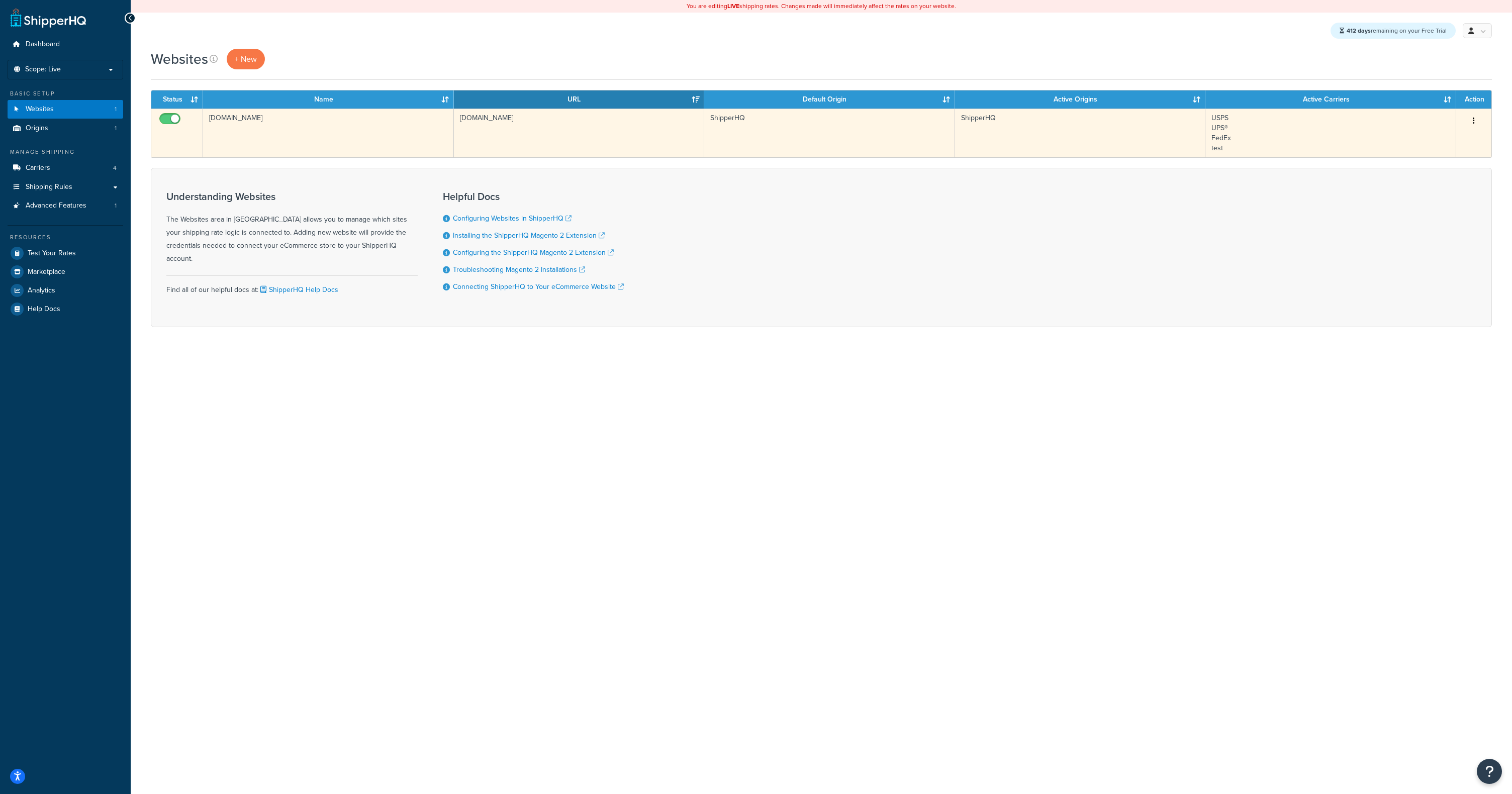
click at [363, 140] on td "[DOMAIN_NAME]" at bounding box center [328, 133] width 251 height 49
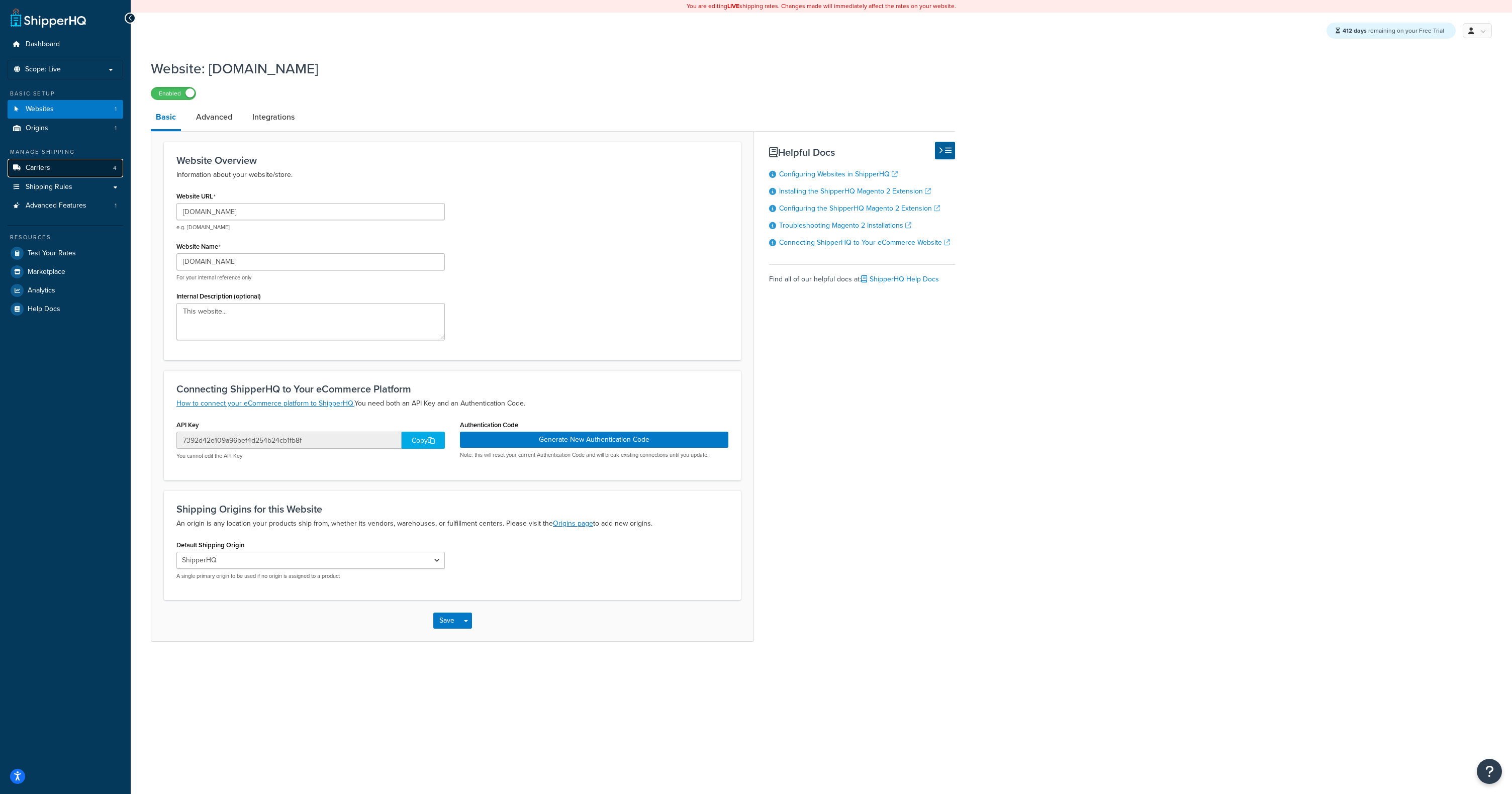
click at [60, 172] on link "Carriers 4" at bounding box center [65, 168] width 116 height 18
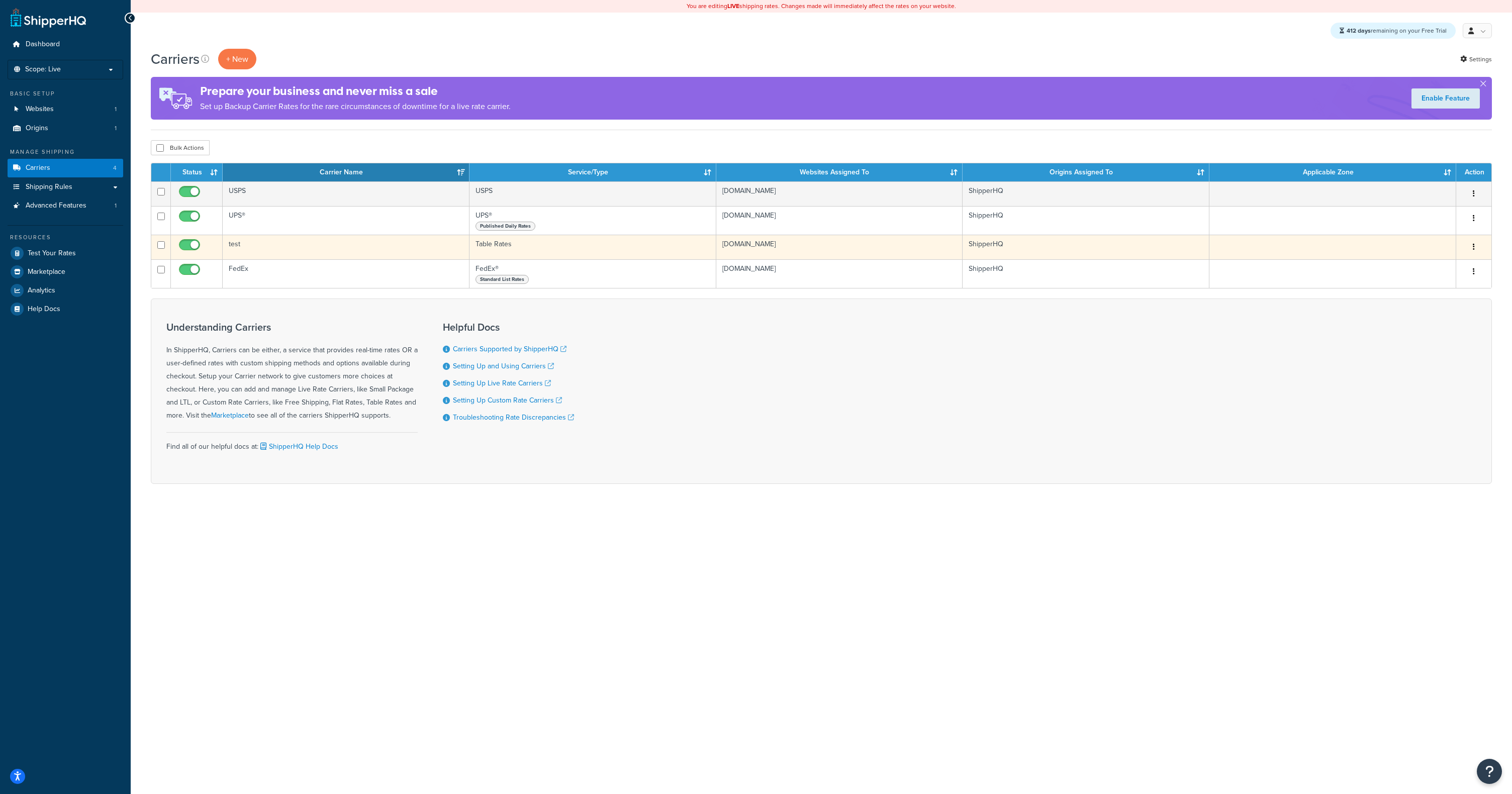
drag, startPoint x: 666, startPoint y: 251, endPoint x: 886, endPoint y: 251, distance: 220.0
click at [666, 251] on td "Table Rates" at bounding box center [593, 247] width 247 height 24
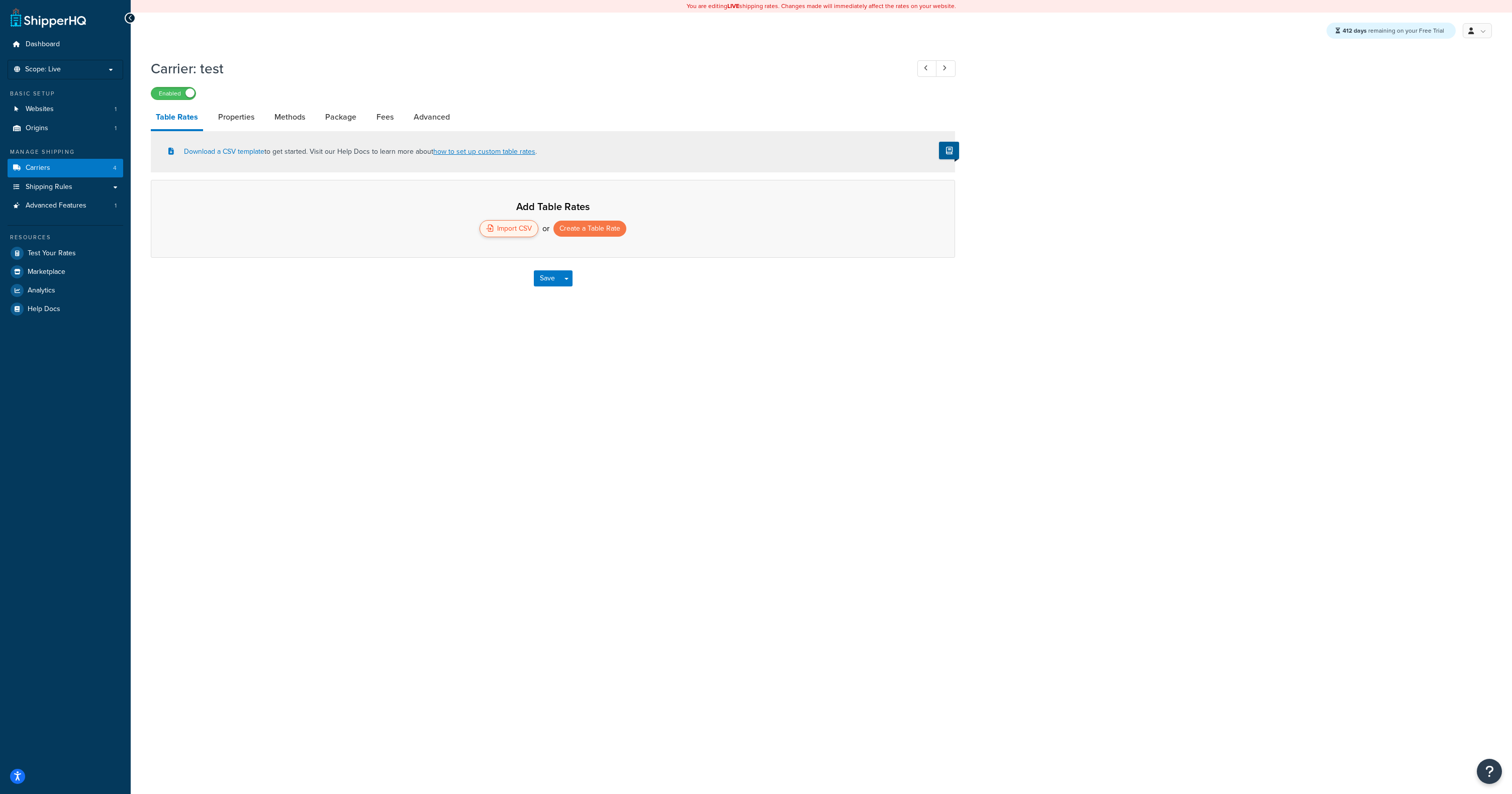
click at [515, 228] on div "Import CSV" at bounding box center [509, 229] width 59 height 17
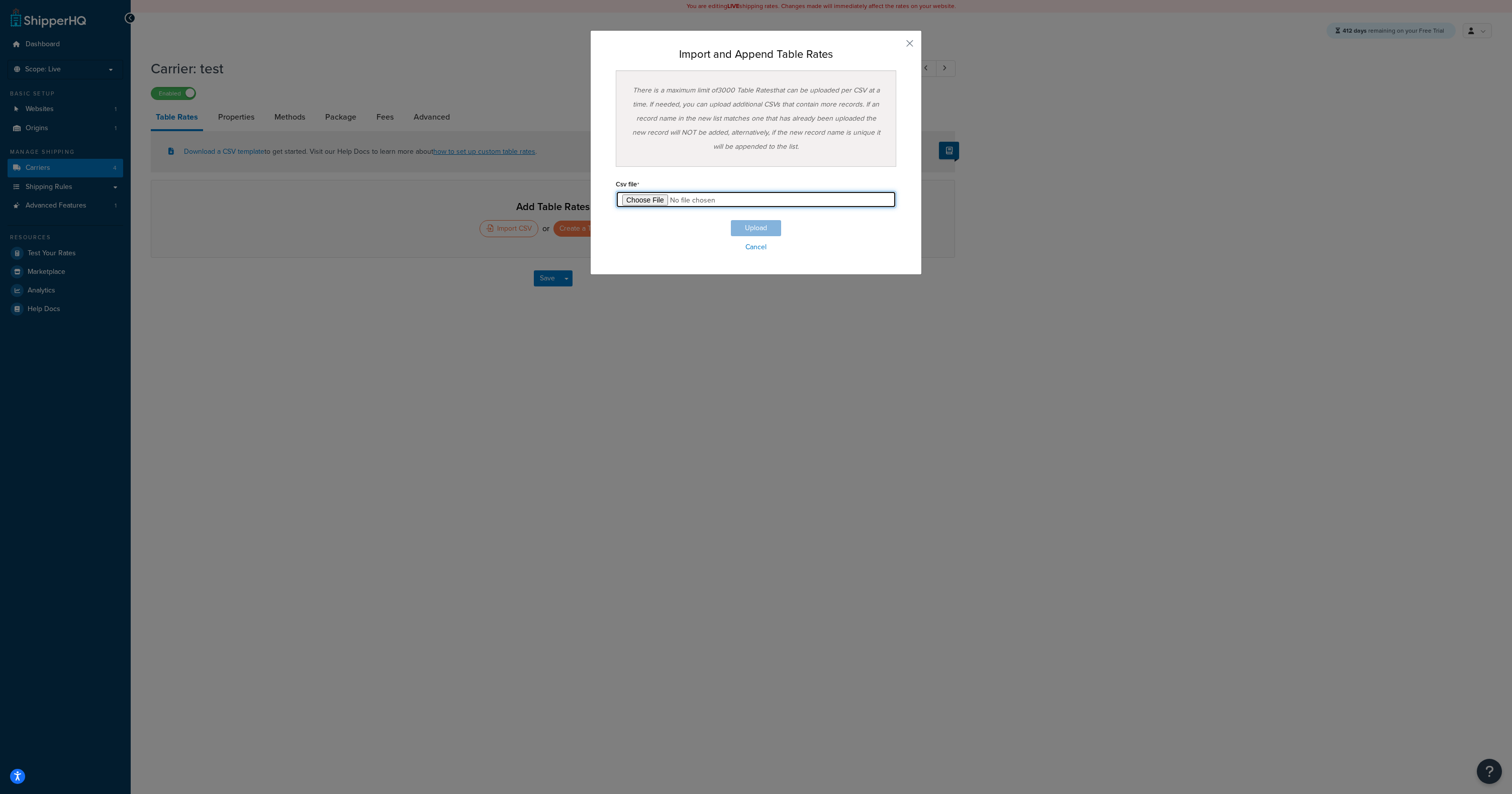
click at [642, 198] on input "file" at bounding box center [756, 199] width 281 height 17
type input "C:\fakepath\Table Rate Export-2025-04-02 0321.csv"
drag, startPoint x: 749, startPoint y: 226, endPoint x: 713, endPoint y: 236, distance: 37.4
click at [749, 225] on button "Upload" at bounding box center [756, 228] width 50 height 16
click at [684, 239] on div "Upload Cancel" at bounding box center [756, 237] width 281 height 34
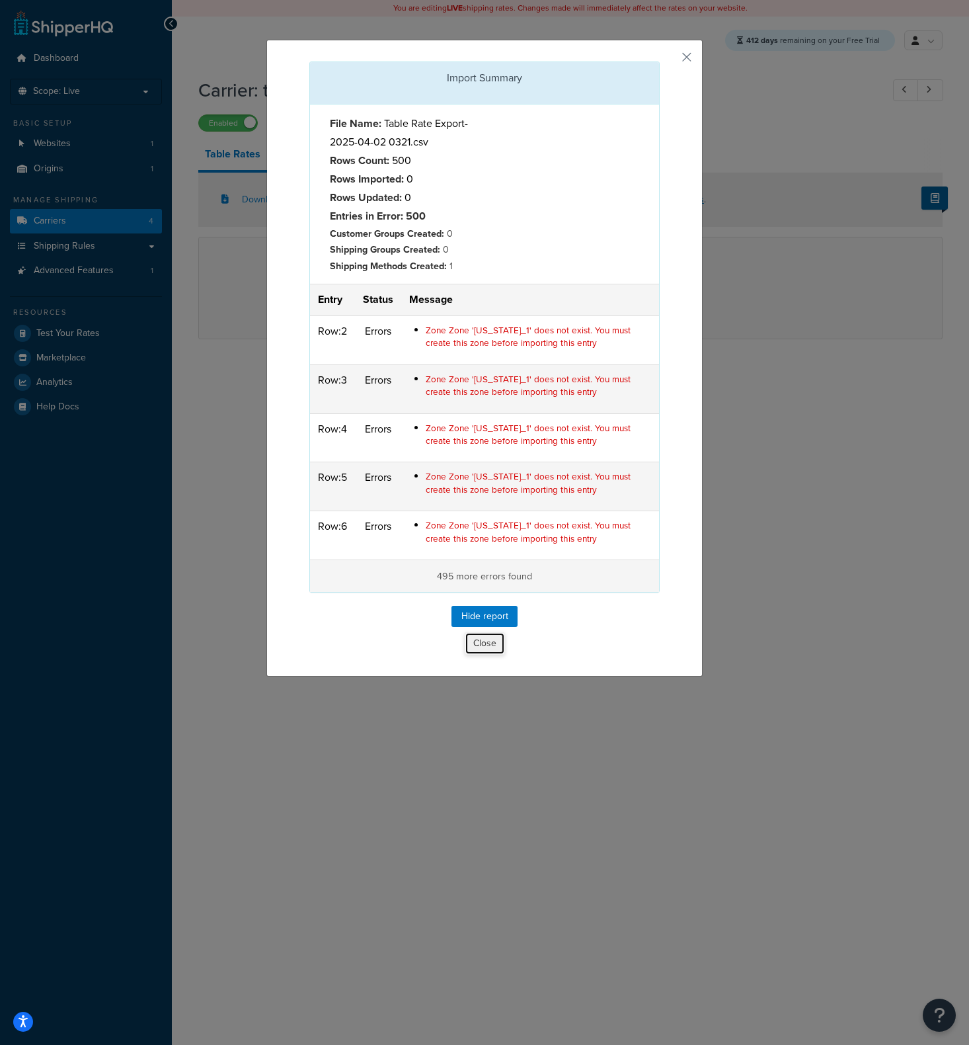
click at [471, 648] on button "Close" at bounding box center [485, 643] width 40 height 22
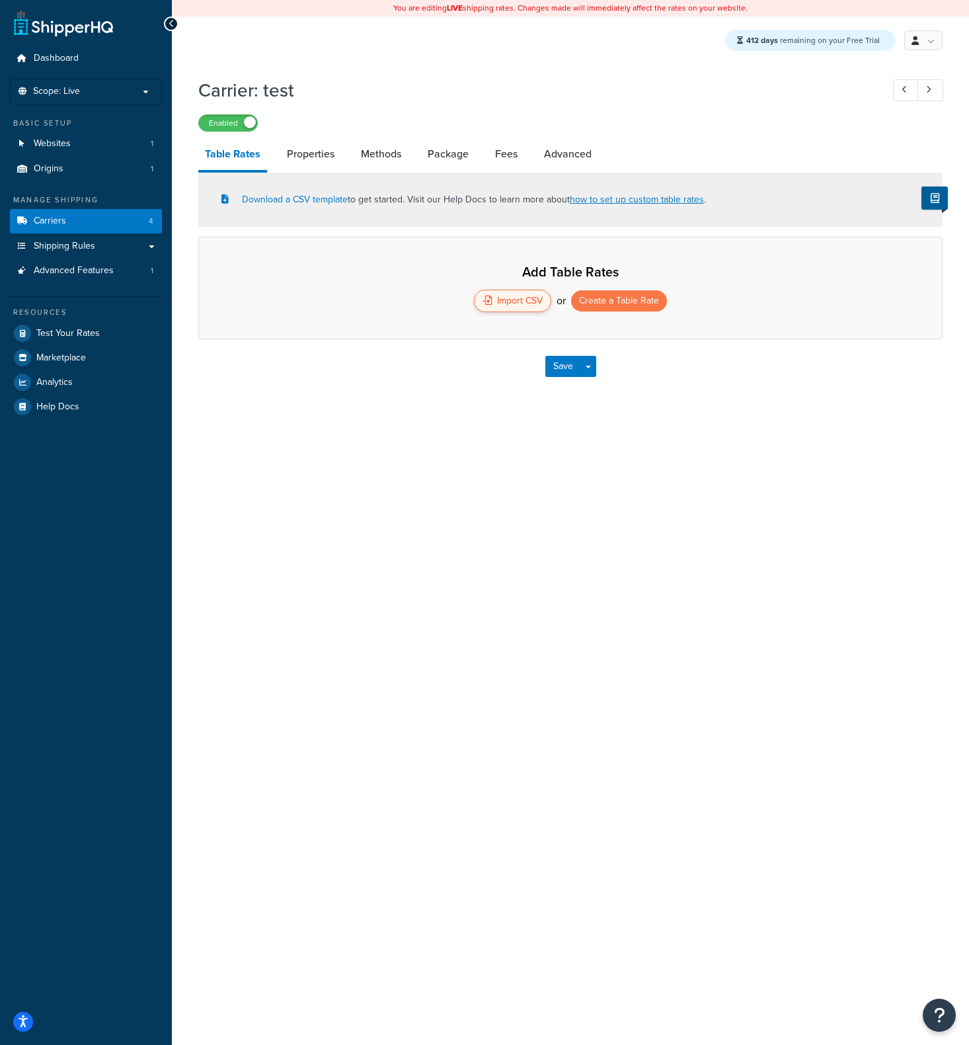
click at [518, 302] on div "Import CSV" at bounding box center [512, 301] width 77 height 22
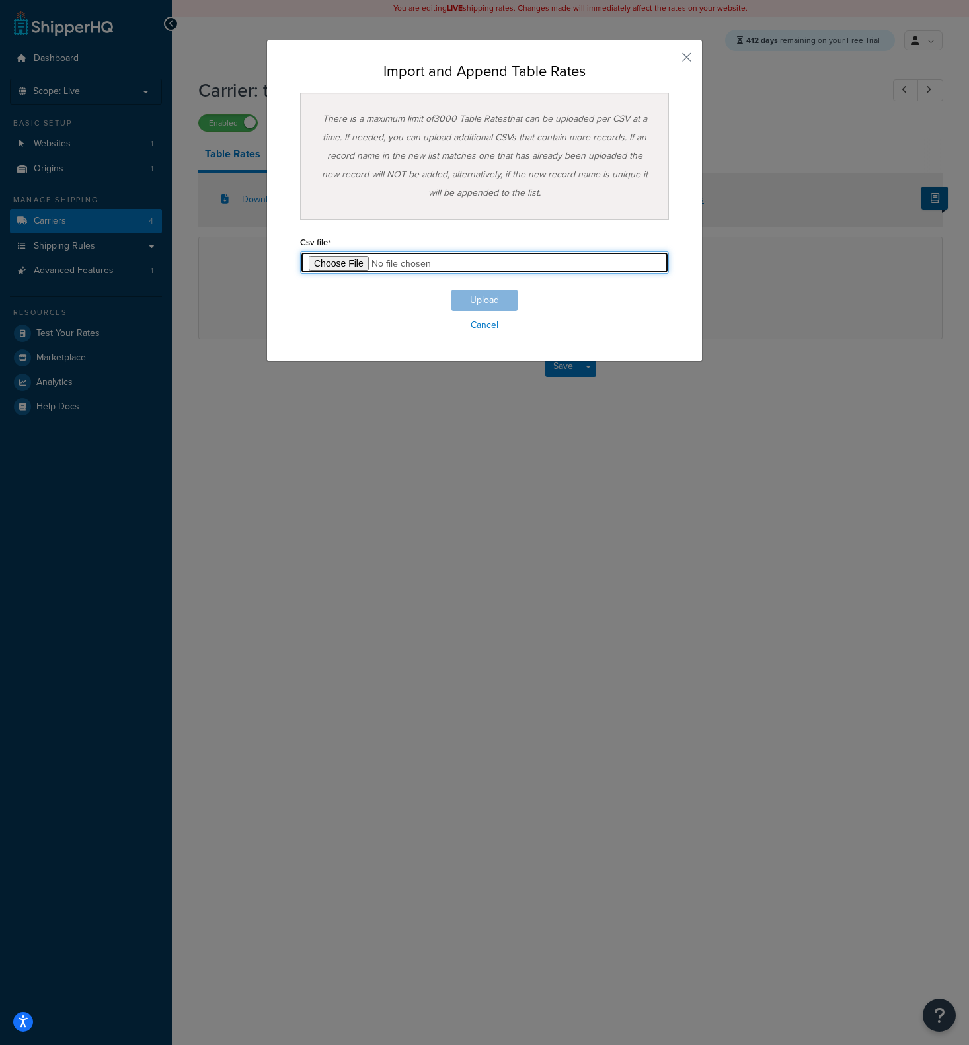
click at [337, 259] on input "file" at bounding box center [484, 262] width 369 height 22
type input "C:\fakepath\Table Rate Export-2025-09-15 0301.csv"
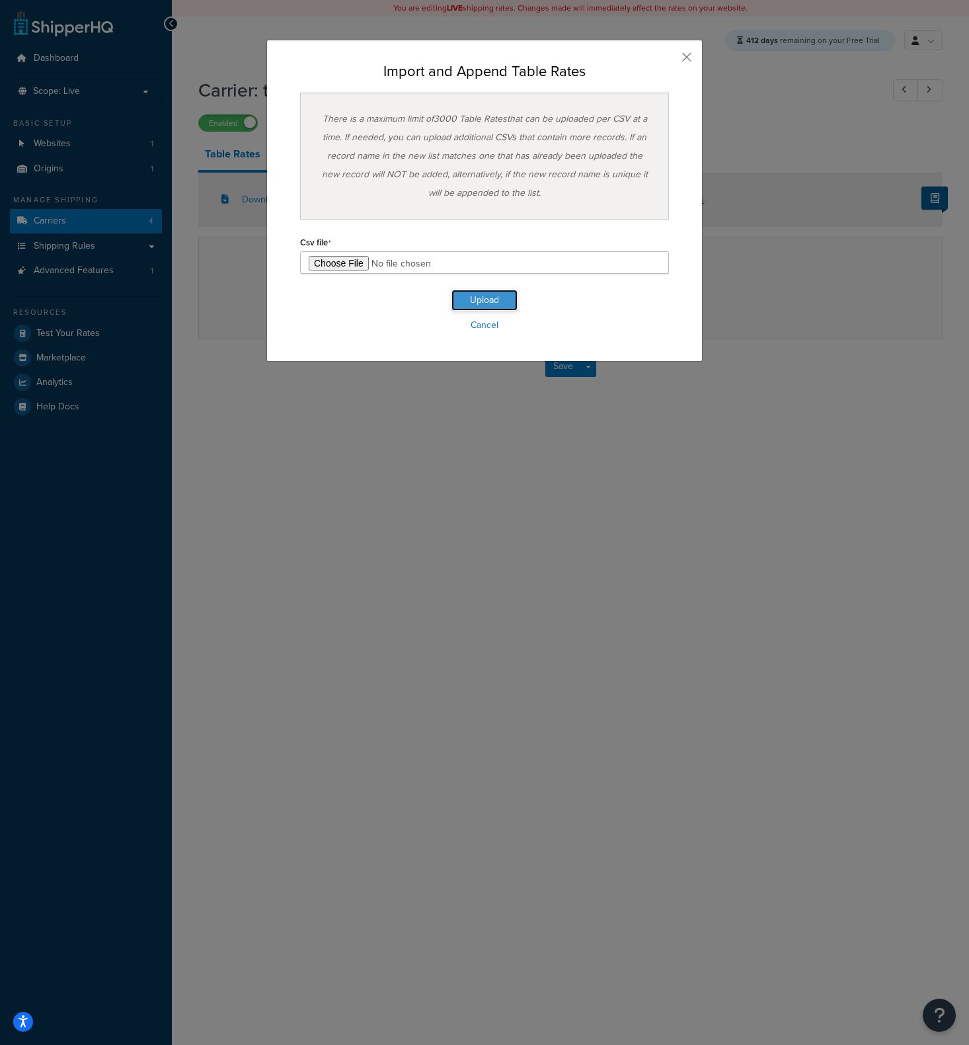
click at [472, 296] on button "Upload" at bounding box center [485, 300] width 66 height 21
